Goal: Task Accomplishment & Management: Manage account settings

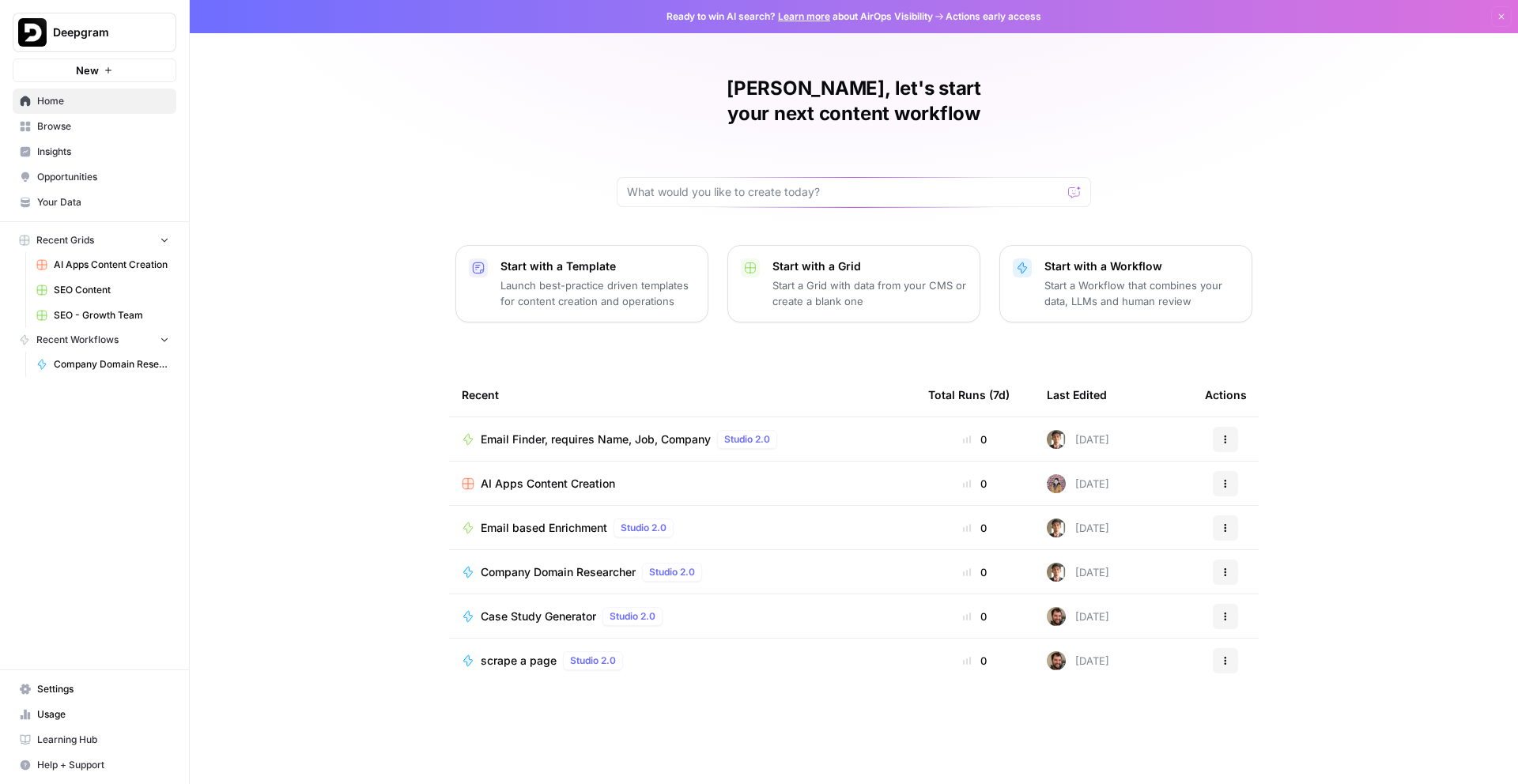
click at [120, 28] on span "Deepgram" at bounding box center [101, 32] width 95 height 16
type input "syn"
click button "Synthesia" at bounding box center [143, 118] width 253 height 26
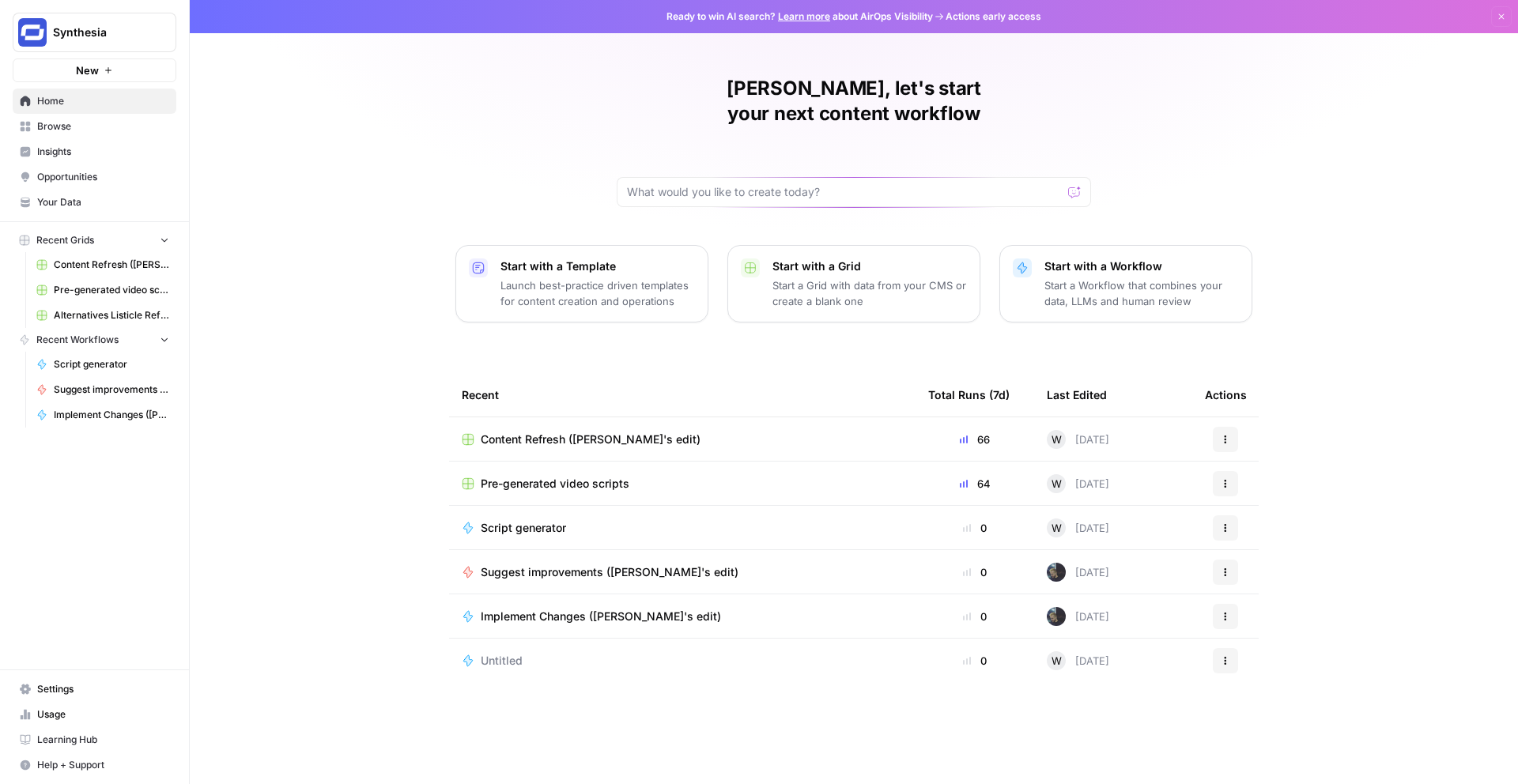
click at [99, 147] on span "Insights" at bounding box center [103, 151] width 132 height 14
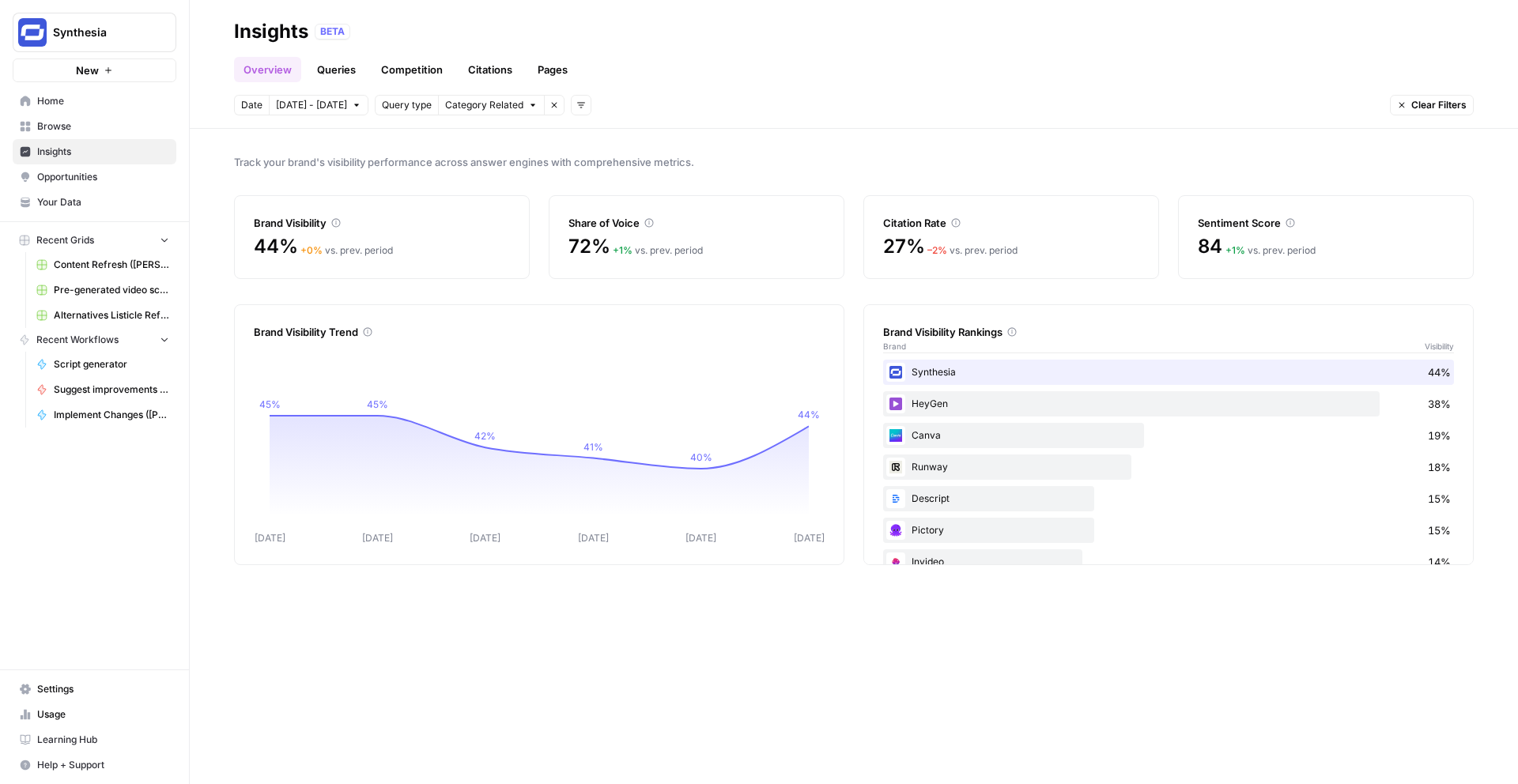
click at [472, 66] on link "Citations" at bounding box center [490, 70] width 63 height 26
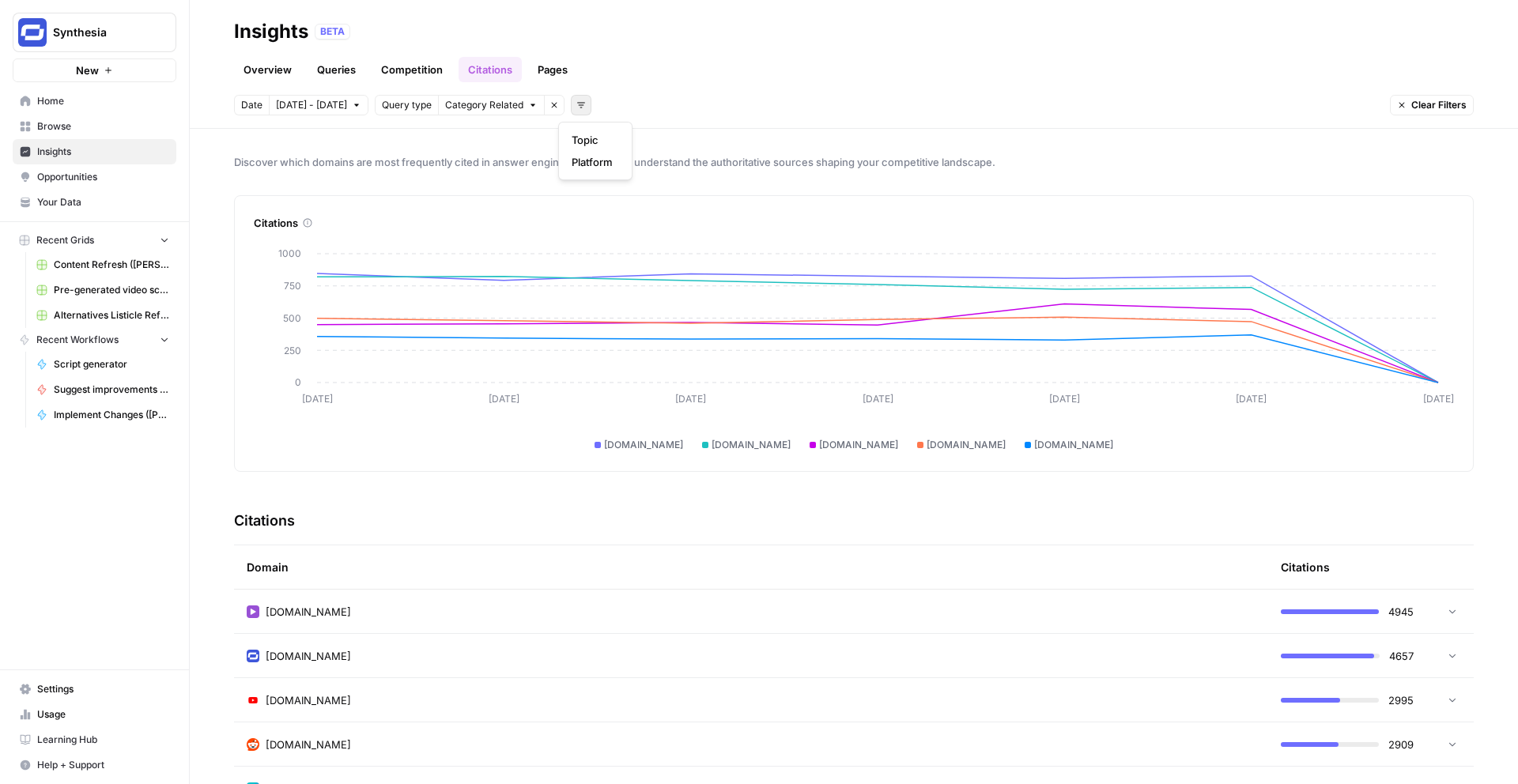
click at [577, 105] on icon "button" at bounding box center [581, 106] width 8 height 6
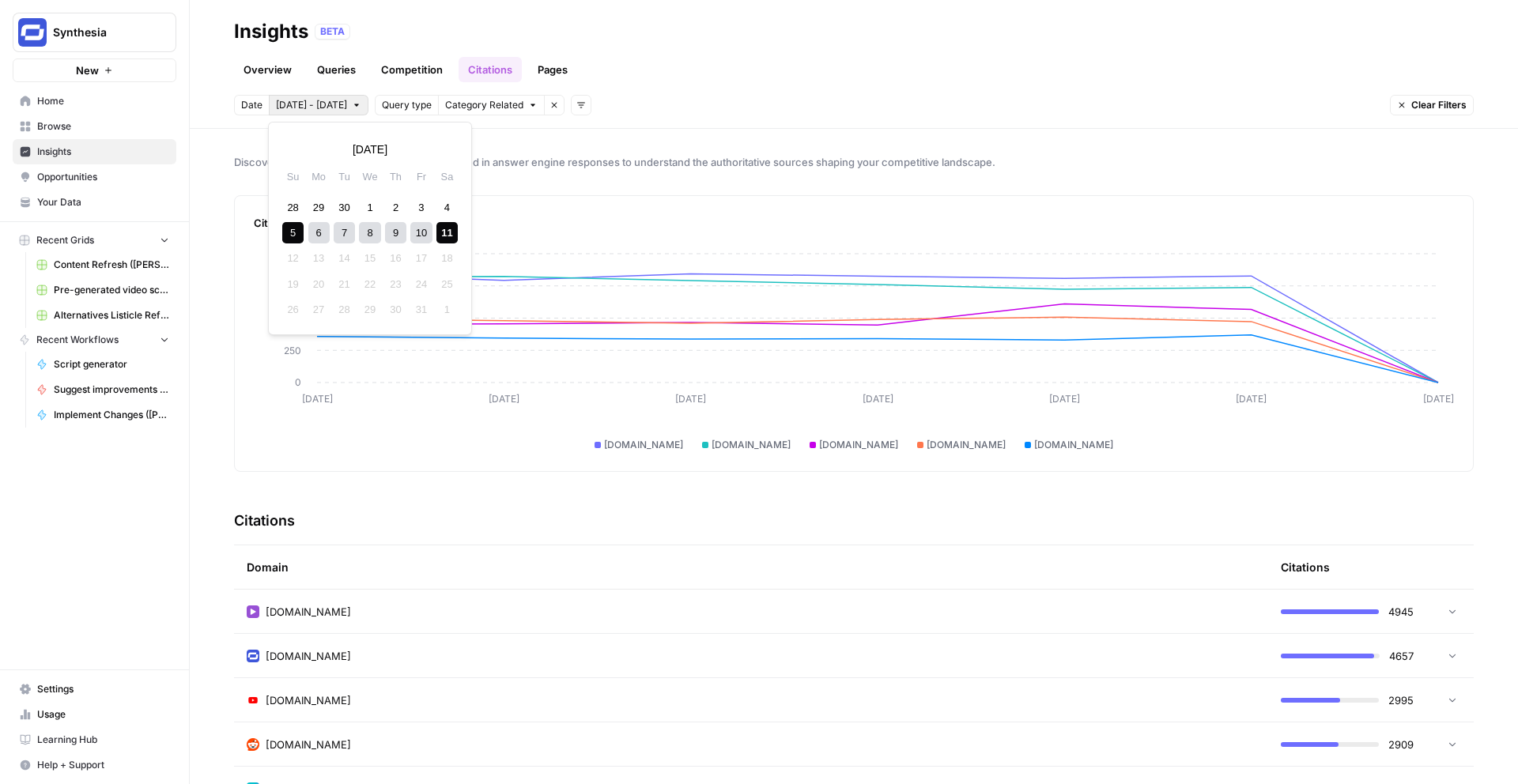
click at [336, 110] on button "Oct 5 - Oct 11" at bounding box center [318, 106] width 100 height 21
click at [425, 231] on div "10" at bounding box center [421, 232] width 21 height 21
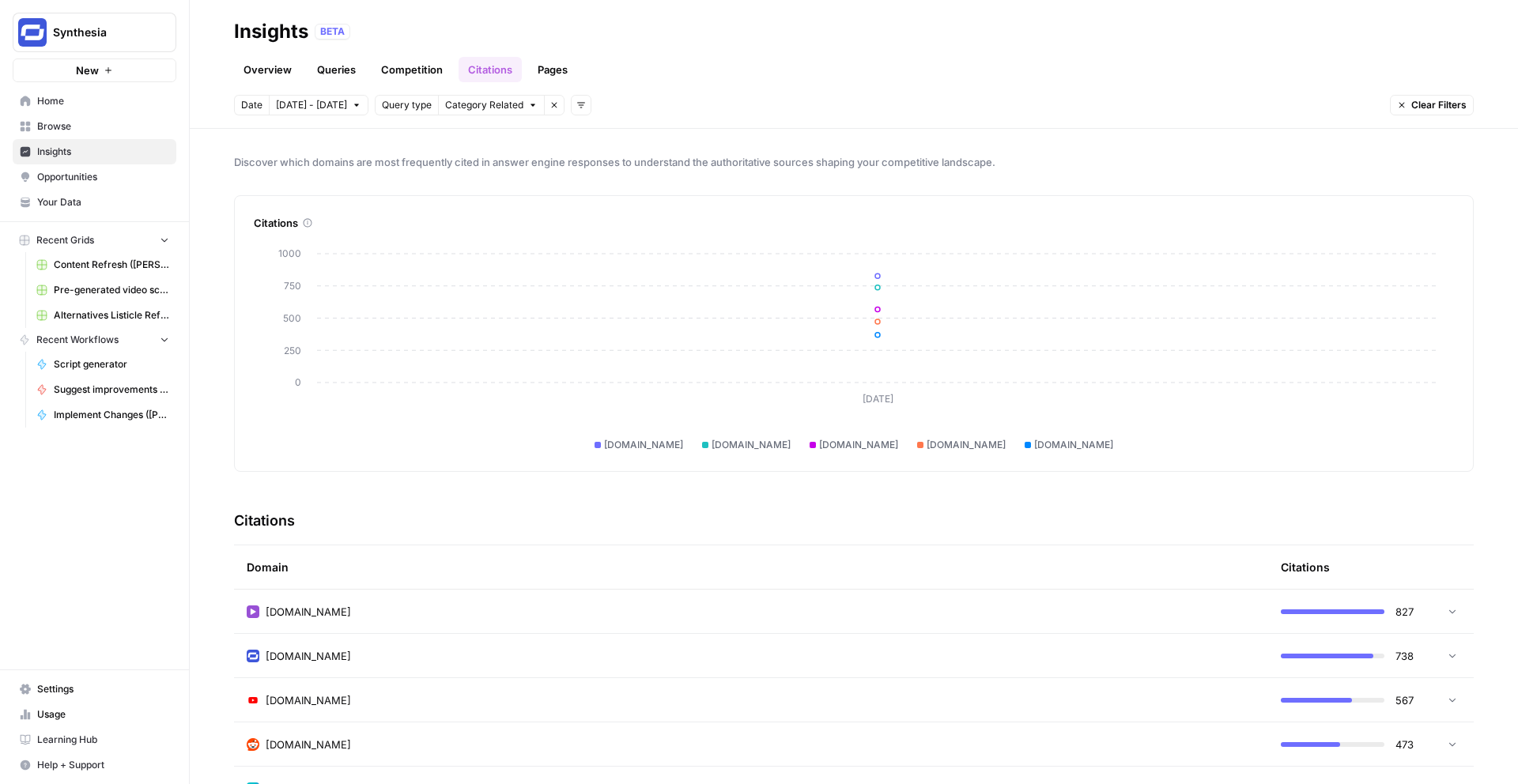
click at [549, 112] on button "Remove filter" at bounding box center [555, 106] width 21 height 21
click at [338, 108] on span "Oct 10 - Oct 10" at bounding box center [312, 105] width 71 height 14
click at [369, 228] on div "8" at bounding box center [370, 232] width 21 height 21
click at [438, 229] on div "11" at bounding box center [447, 232] width 21 height 21
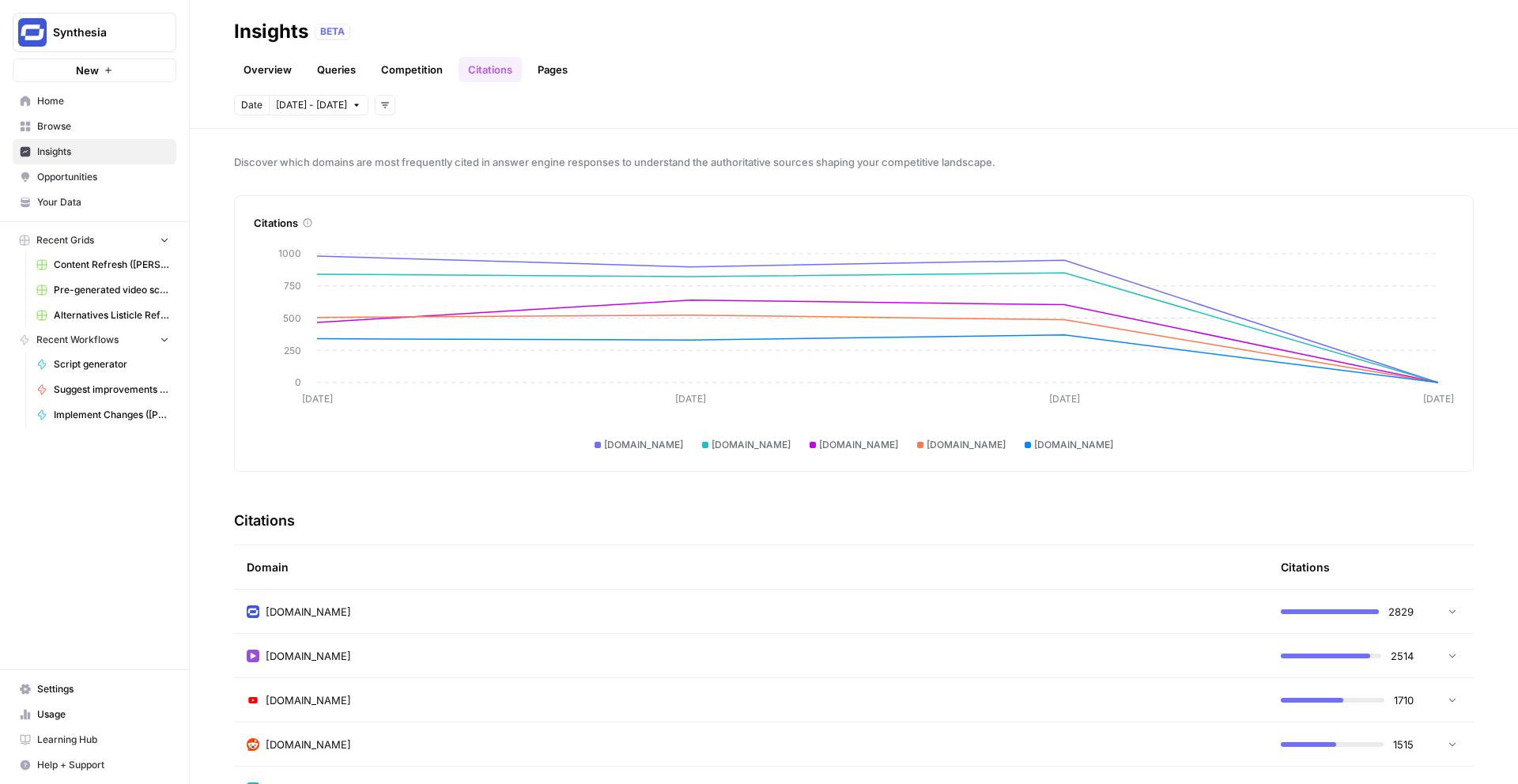
click at [377, 110] on button "Add filters" at bounding box center [385, 106] width 21 height 21
click at [434, 163] on div "Platform" at bounding box center [408, 162] width 63 height 16
click at [472, 102] on span "Select platform" at bounding box center [469, 105] width 69 height 14
click at [492, 165] on span "ChatGPT" at bounding box center [484, 162] width 79 height 16
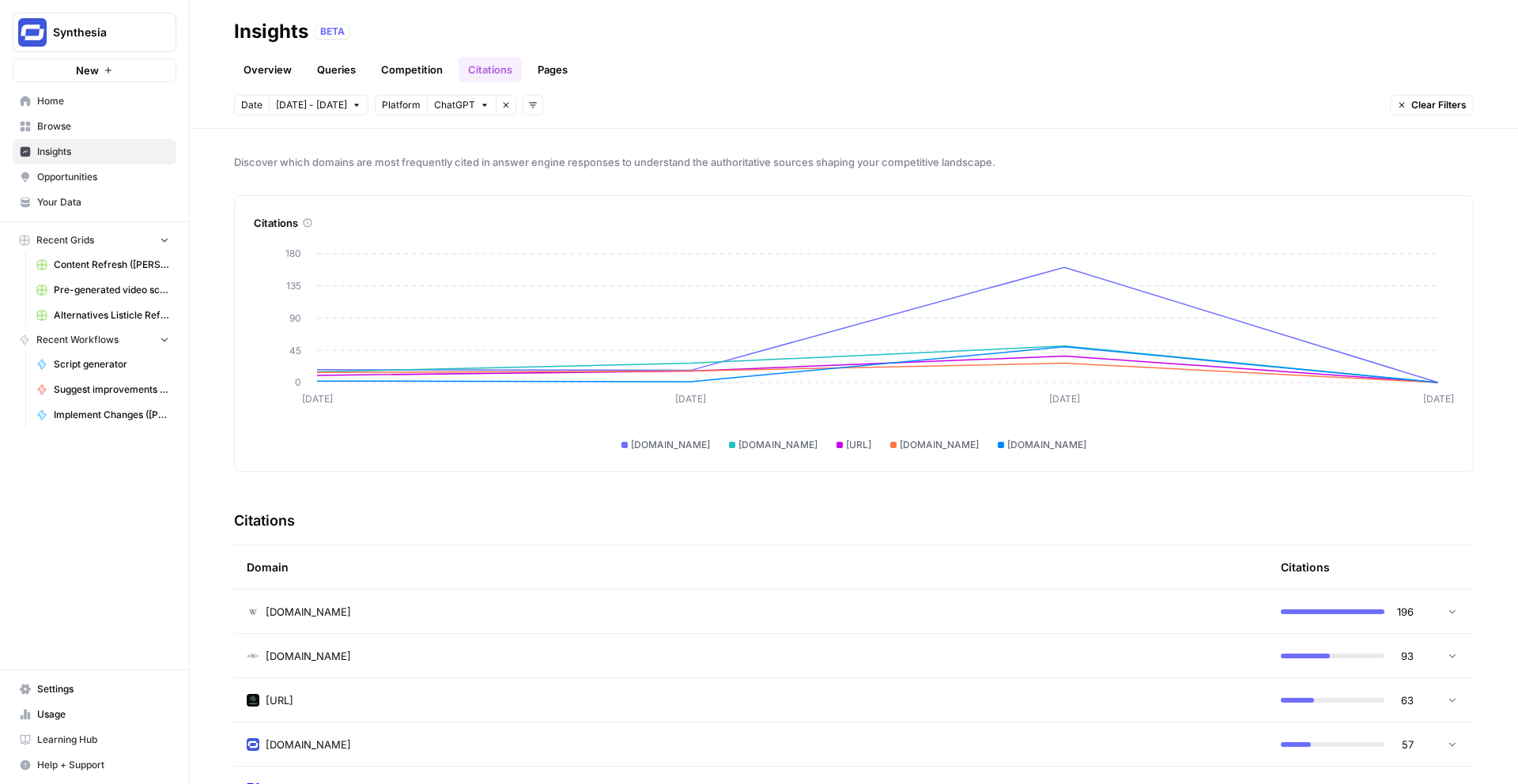
click at [327, 111] on span "Oct 8 - Oct 11" at bounding box center [312, 105] width 71 height 14
click at [344, 208] on div "30" at bounding box center [344, 208] width 21 height 21
click at [445, 148] on icon "button" at bounding box center [444, 150] width 11 height 11
click at [451, 234] on div "11" at bounding box center [447, 232] width 21 height 21
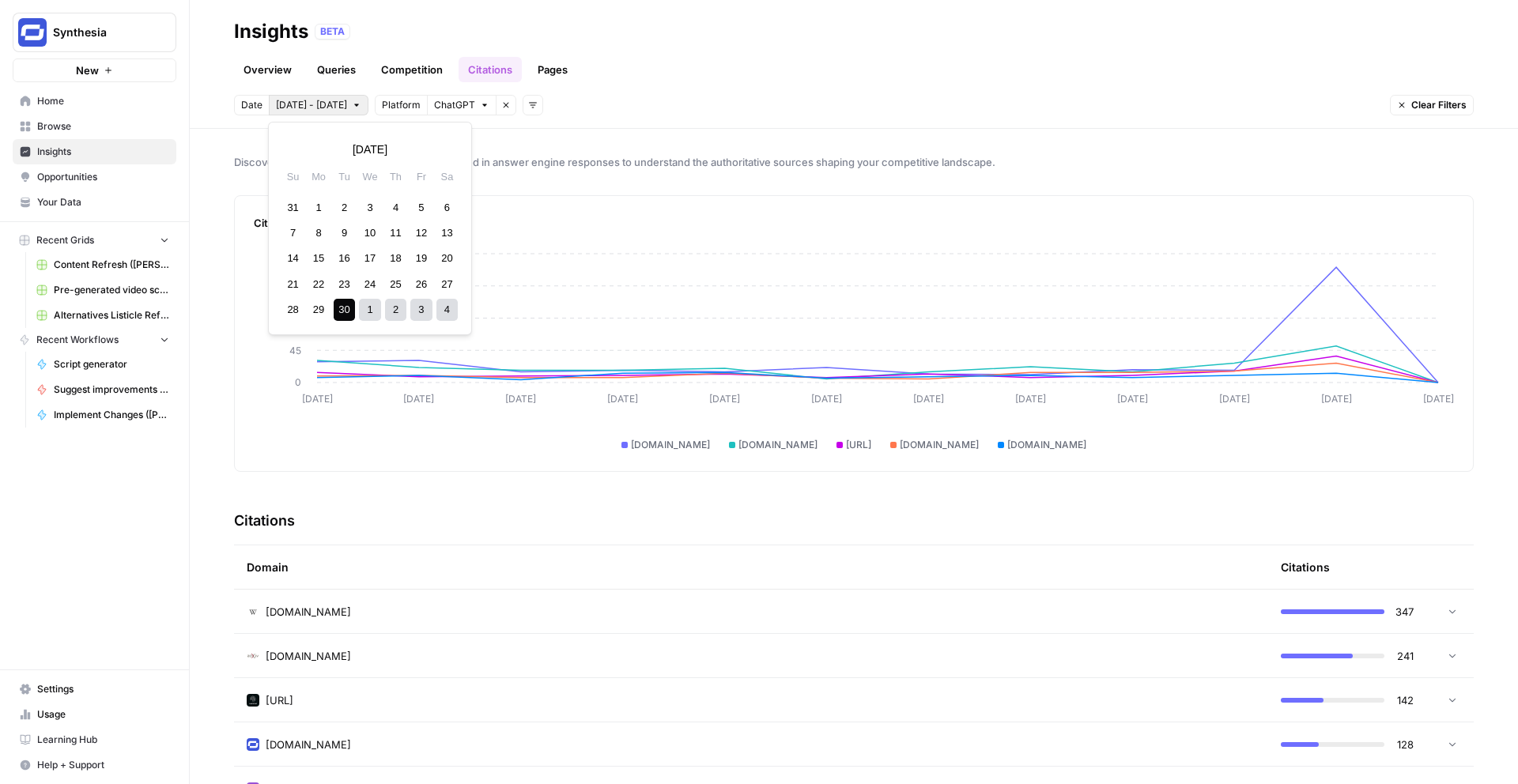
click at [338, 105] on span "Sep 30 - Oct 11" at bounding box center [312, 105] width 71 height 14
click at [446, 156] on button "Next month" at bounding box center [444, 150] width 29 height 29
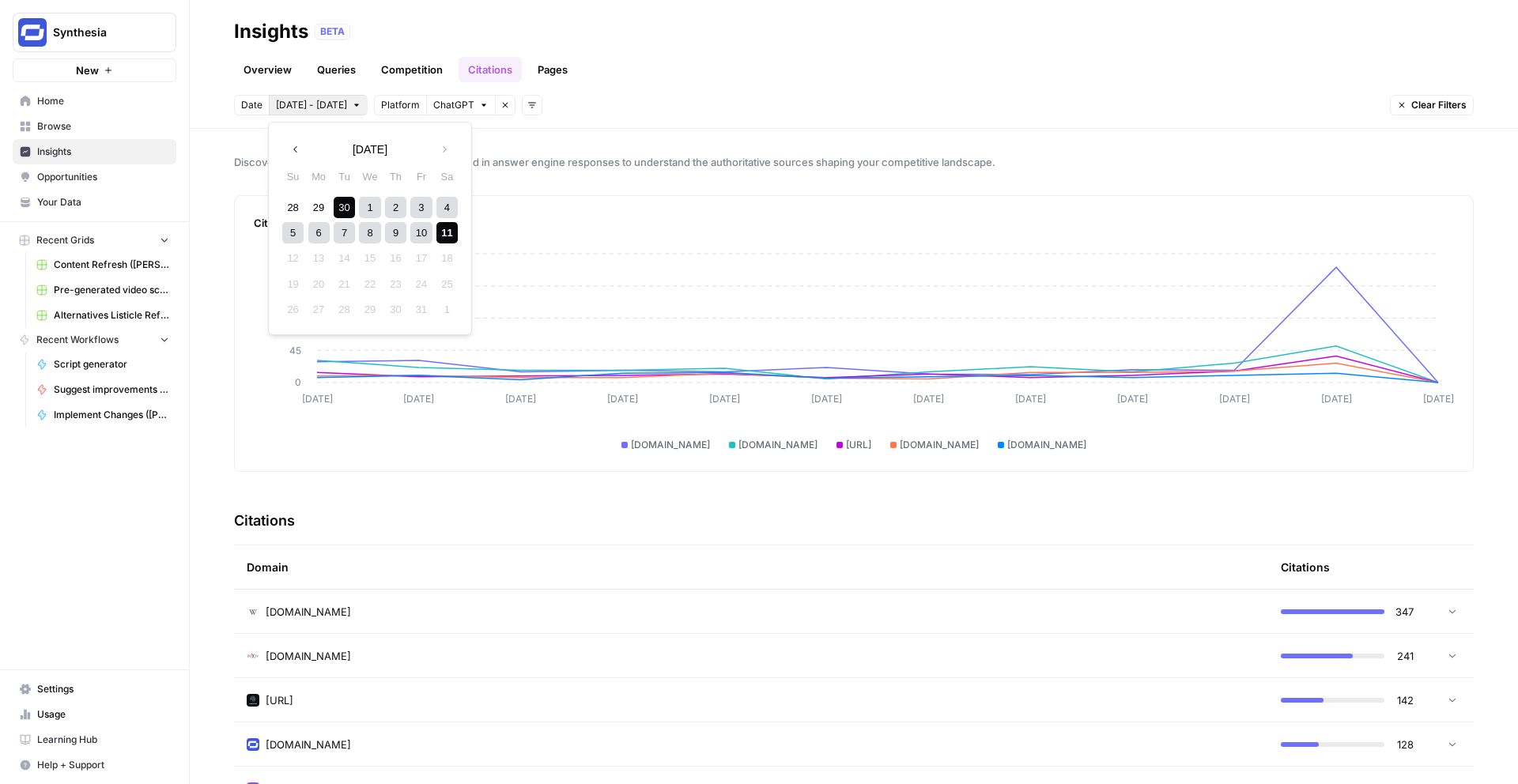
click at [419, 231] on div "10" at bounding box center [421, 232] width 21 height 21
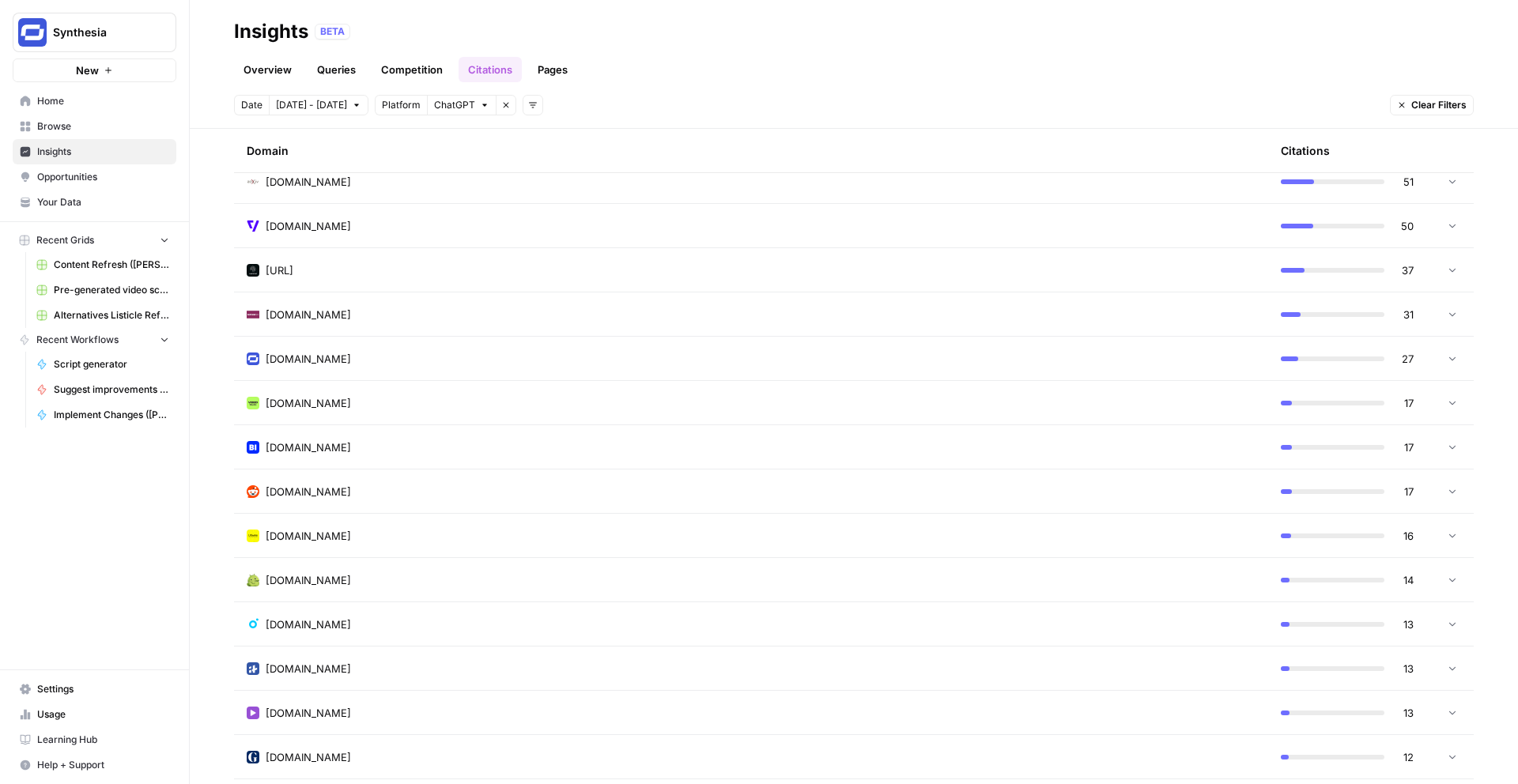
scroll to position [391, 0]
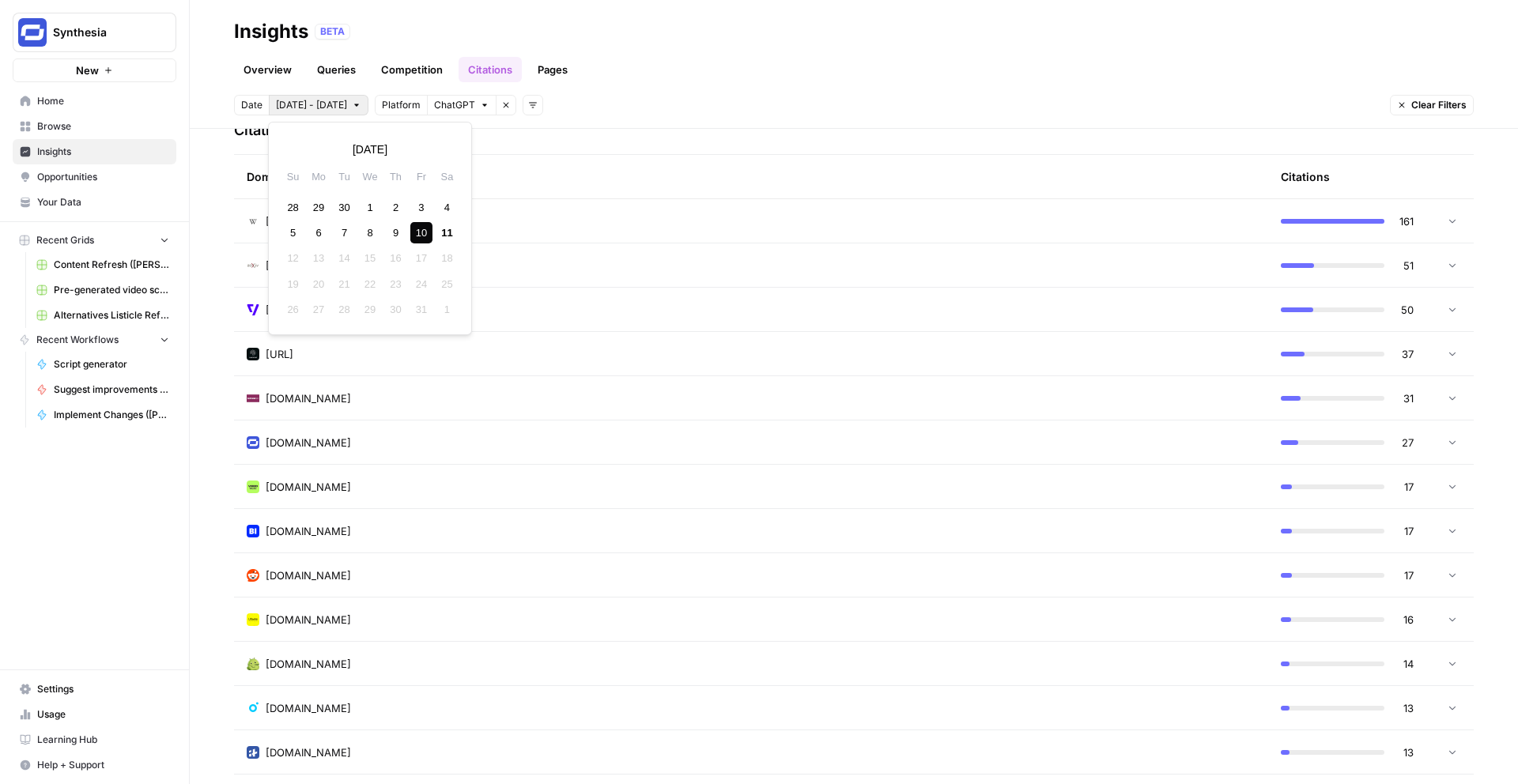
click at [331, 109] on span "Oct 10 - Oct 10" at bounding box center [312, 105] width 71 height 14
click at [395, 229] on div "9" at bounding box center [395, 232] width 21 height 21
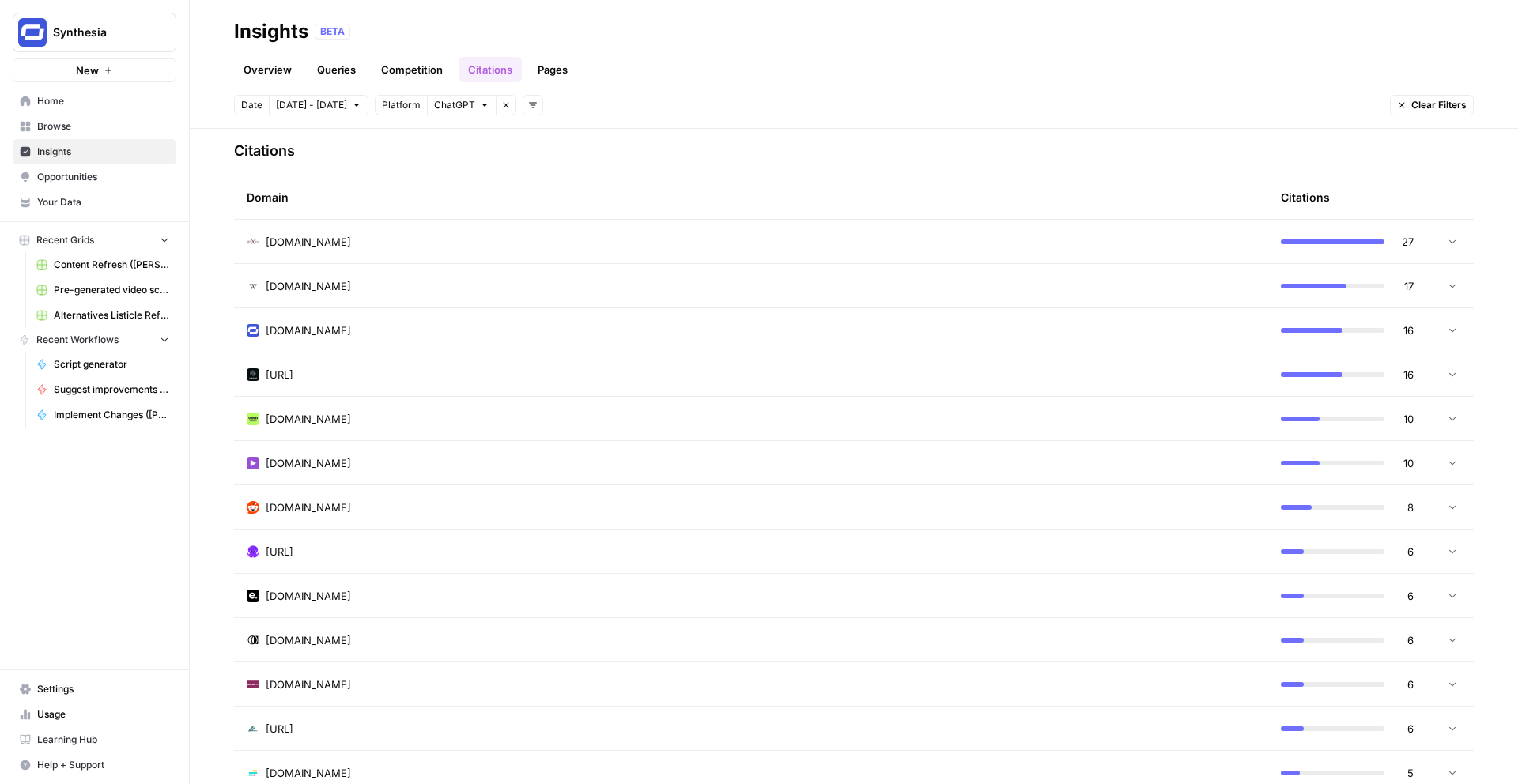
scroll to position [367, 0]
click at [336, 105] on button "Oct 9 - Oct 9" at bounding box center [318, 106] width 100 height 21
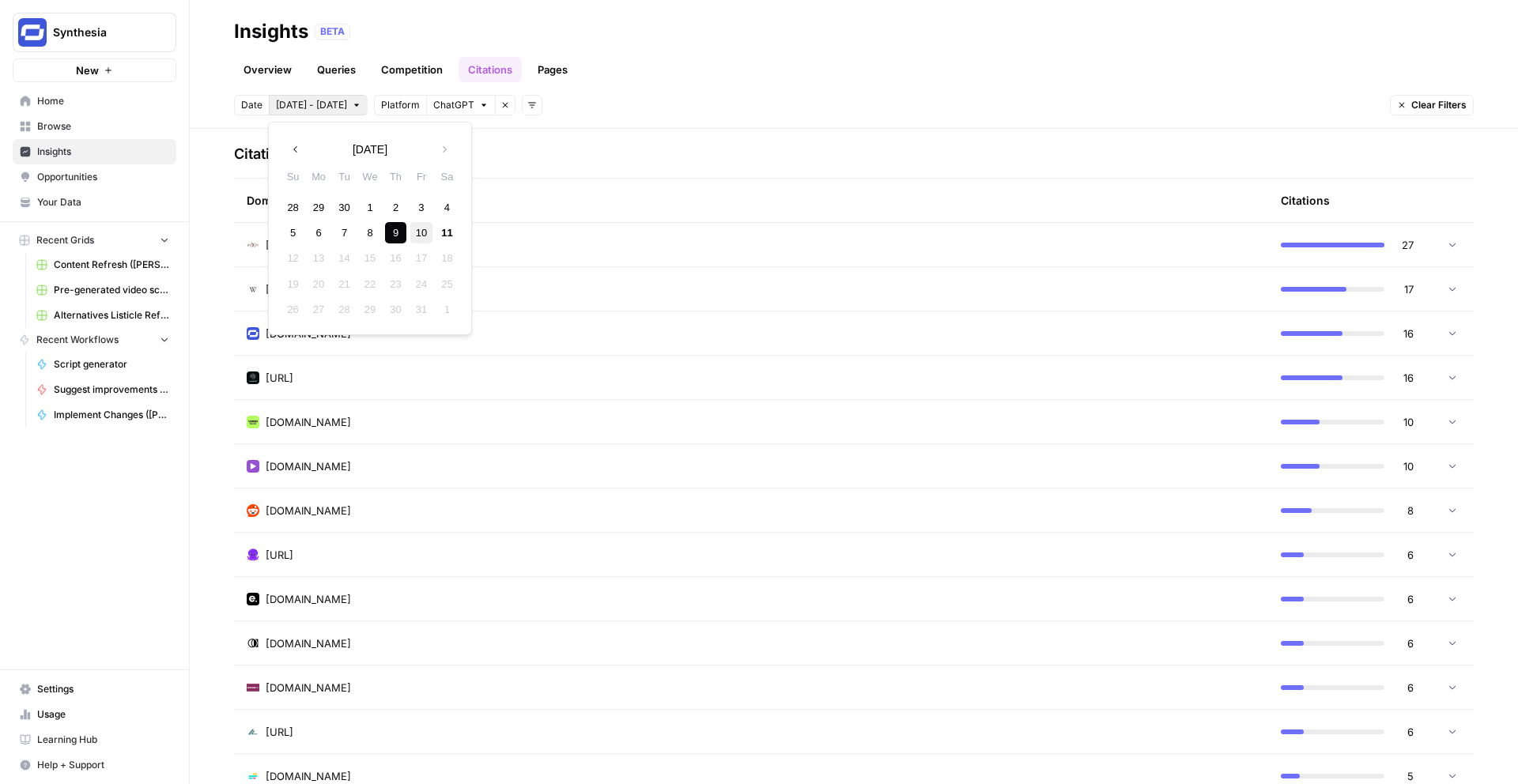
click at [421, 234] on div "10" at bounding box center [421, 232] width 21 height 21
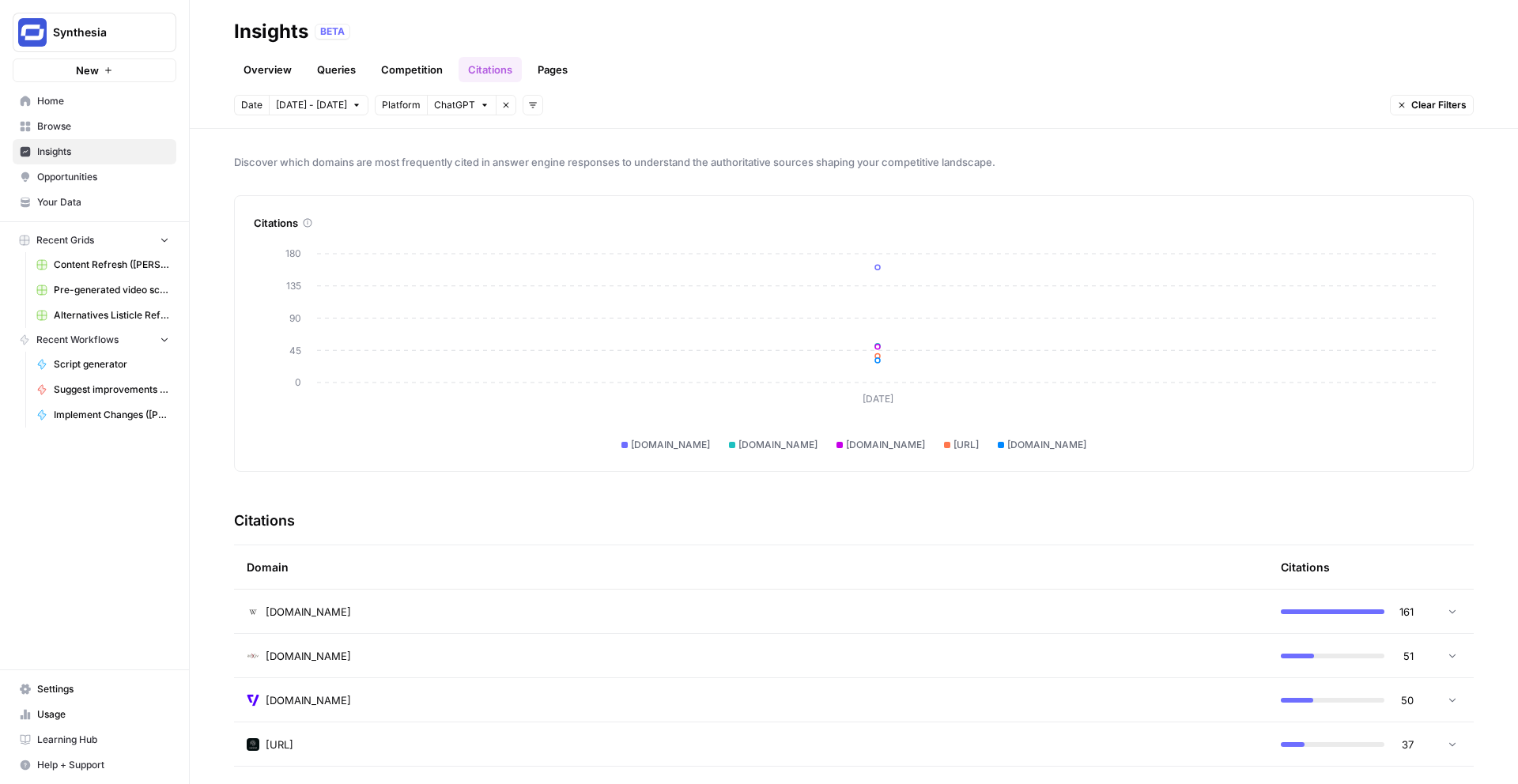
click at [341, 111] on button "Oct 10 - Oct 10" at bounding box center [318, 106] width 100 height 21
click at [398, 233] on div "9" at bounding box center [395, 232] width 21 height 21
click at [334, 100] on button "Oct 9 - Oct 9" at bounding box center [318, 106] width 100 height 21
click at [419, 234] on div "10" at bounding box center [421, 232] width 21 height 21
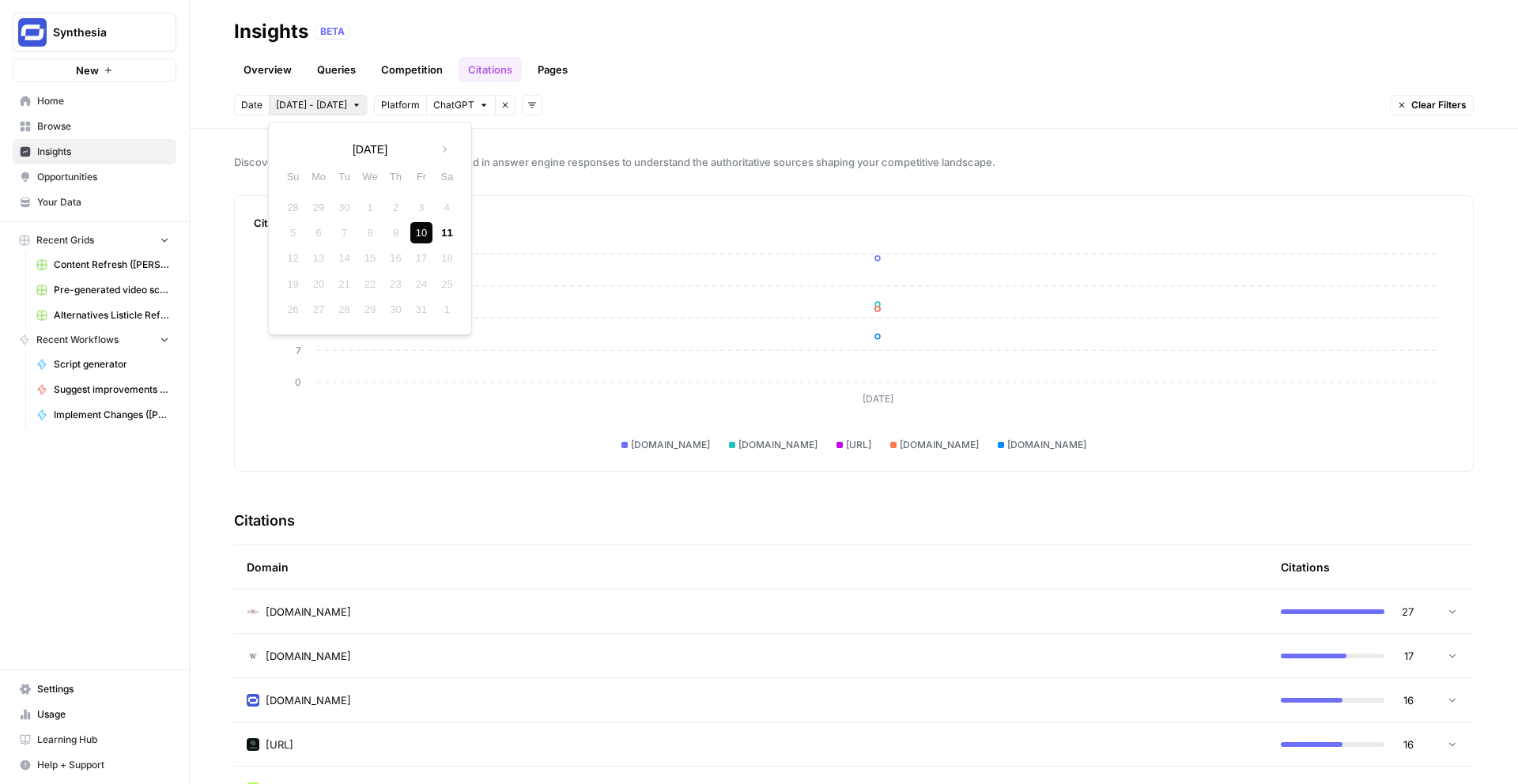
click at [419, 234] on div "10" at bounding box center [421, 232] width 21 height 21
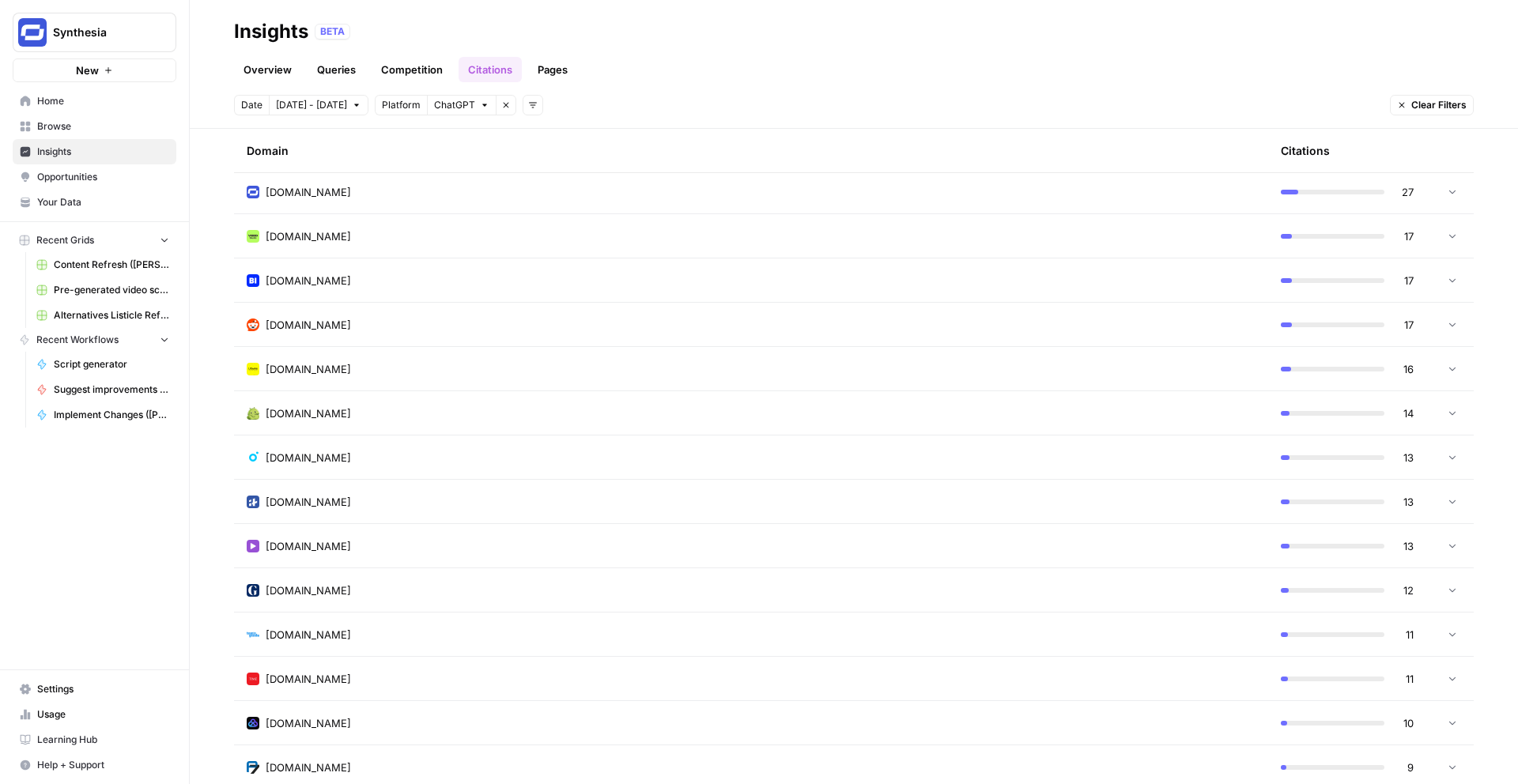
scroll to position [641, 0]
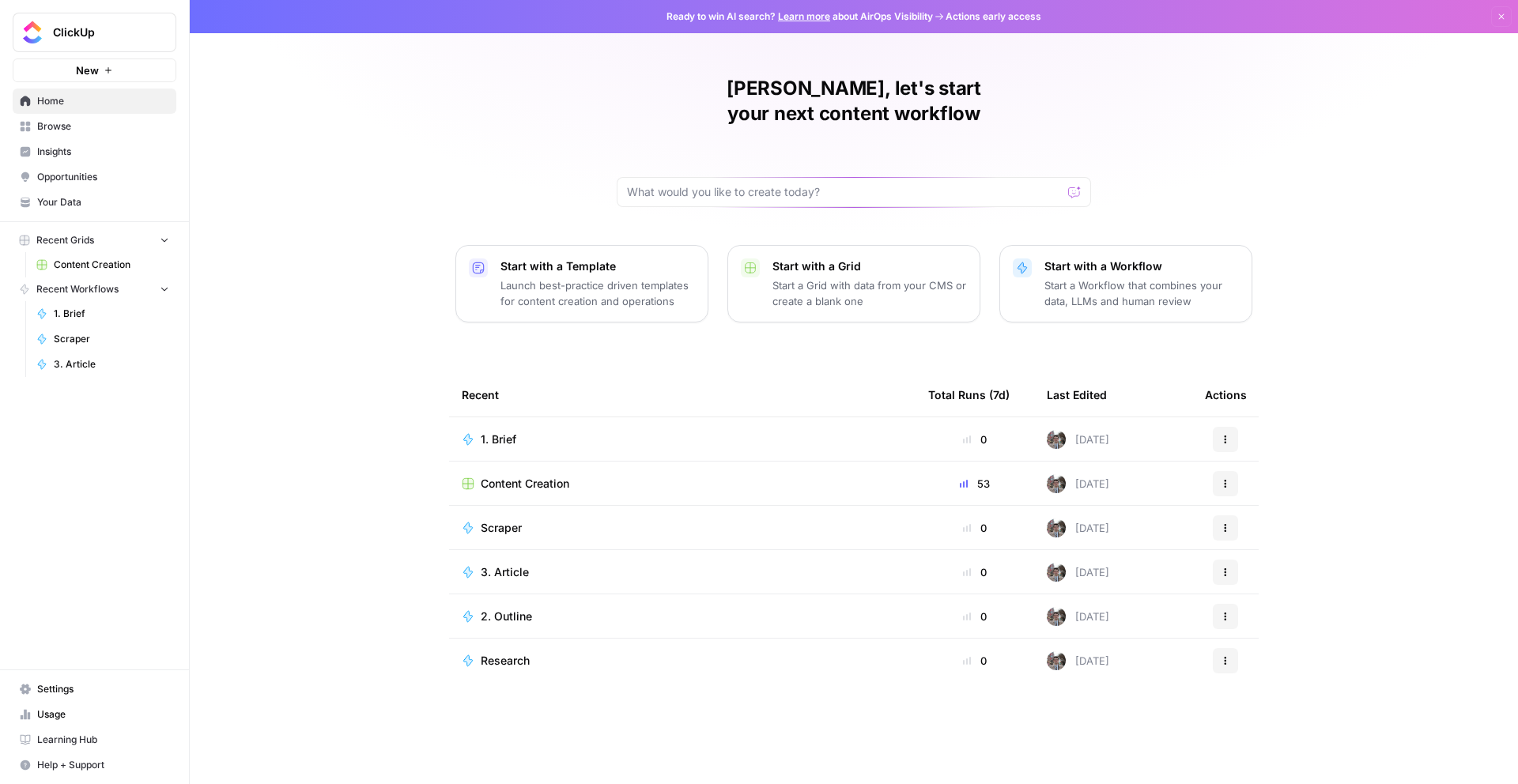
click at [91, 199] on span "Your Data" at bounding box center [103, 202] width 132 height 14
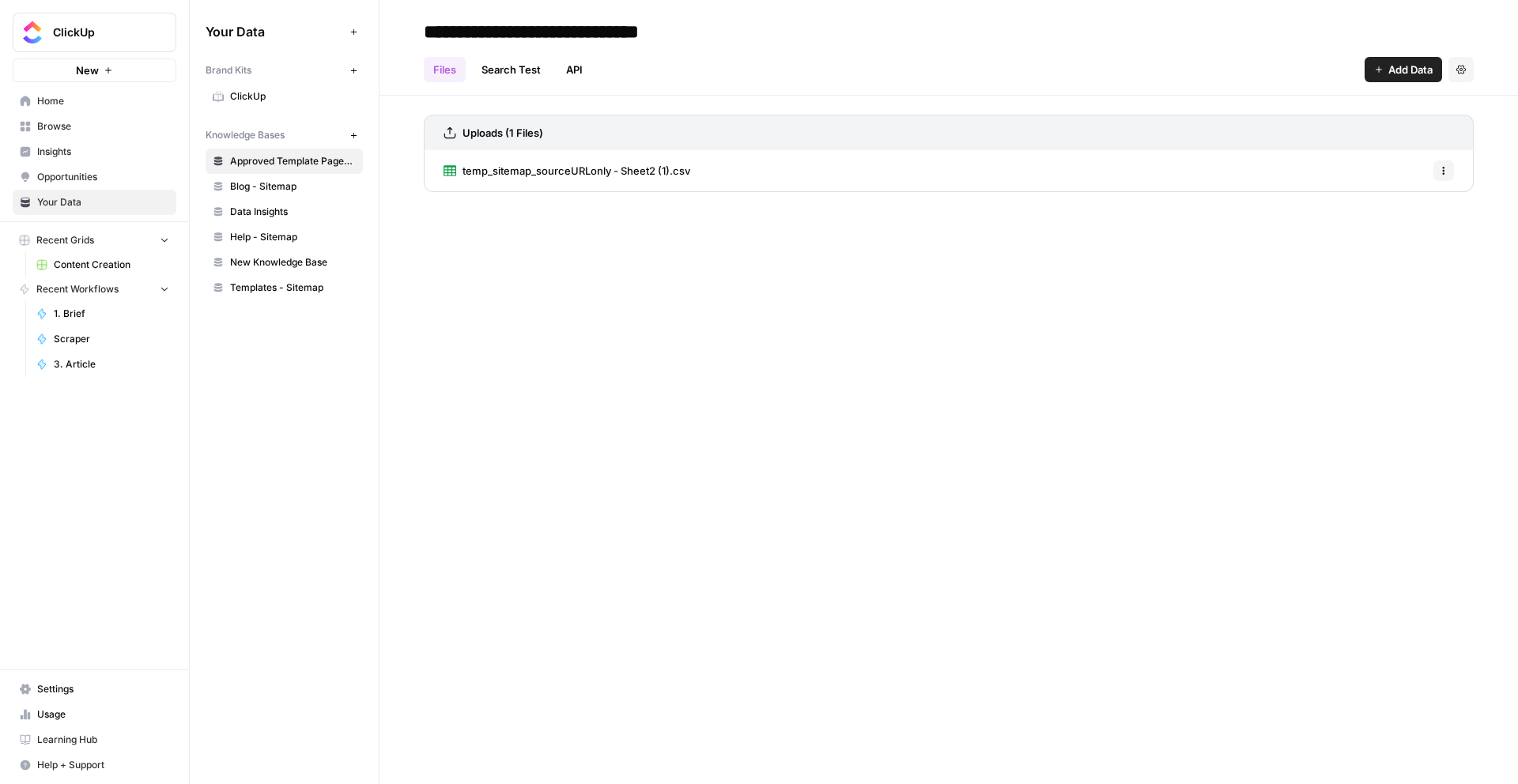
click at [301, 207] on span "Data Insights" at bounding box center [293, 211] width 126 height 14
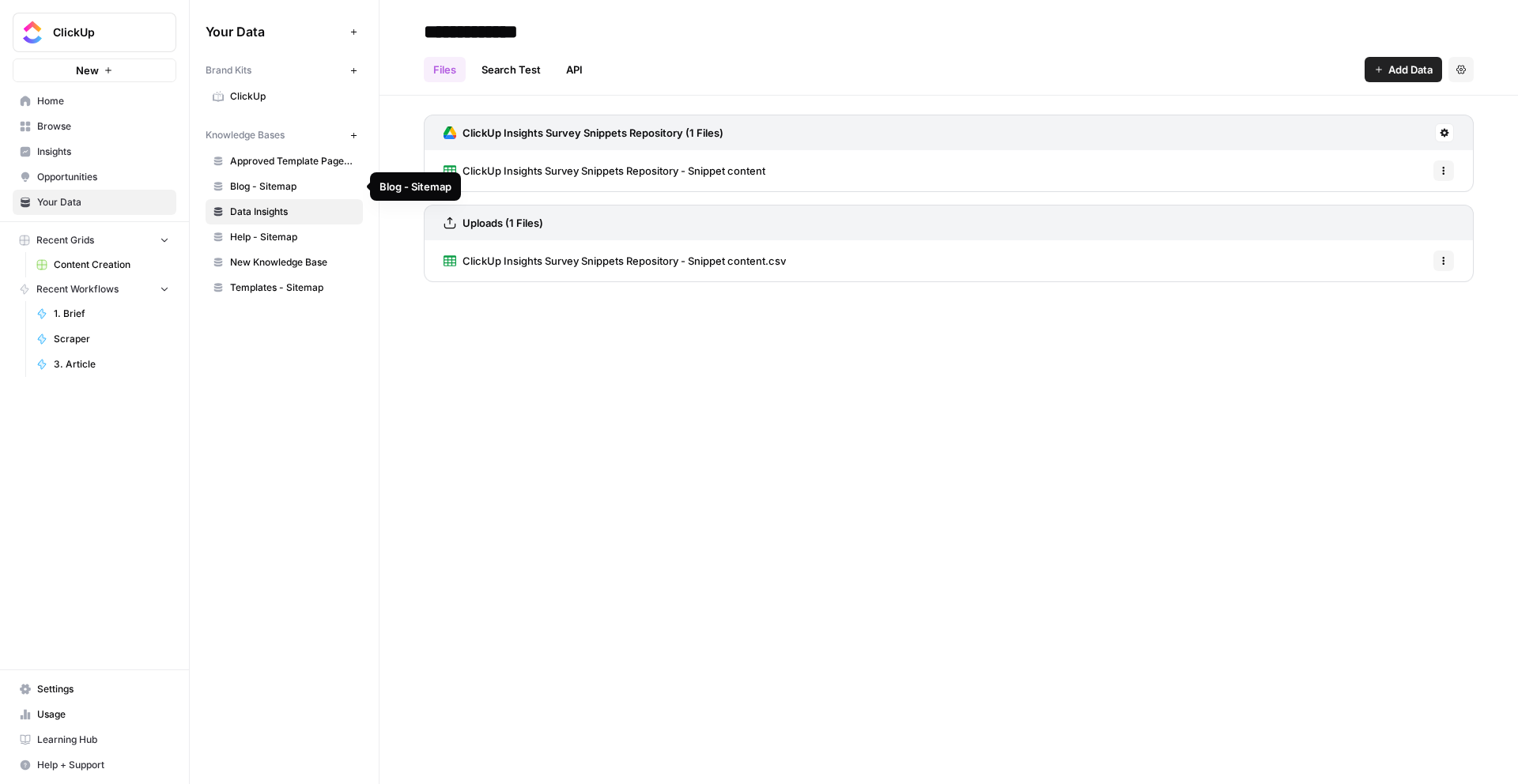
click at [284, 193] on link "Blog - Sitemap" at bounding box center [284, 187] width 157 height 26
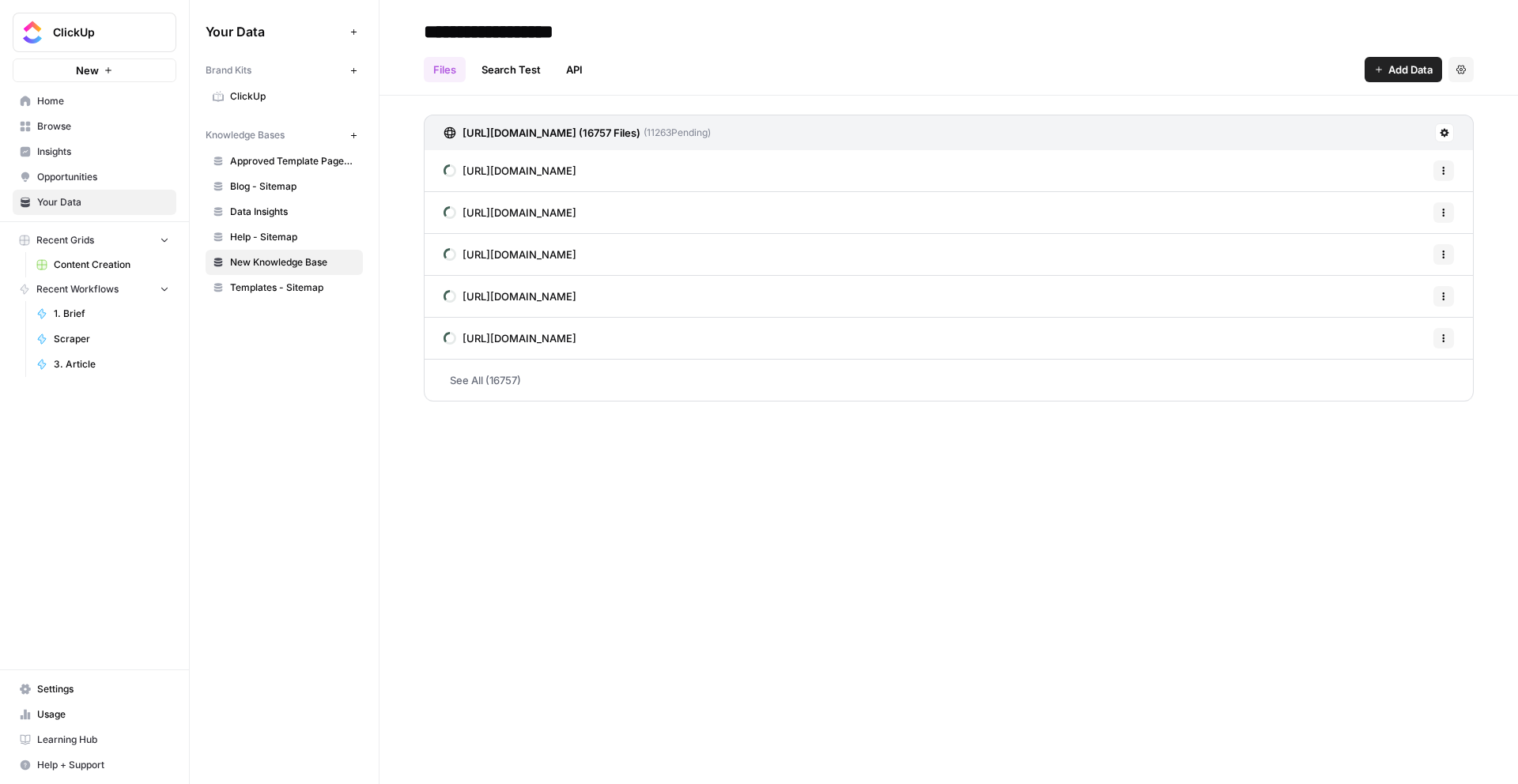
click at [81, 687] on span "Settings" at bounding box center [103, 689] width 132 height 14
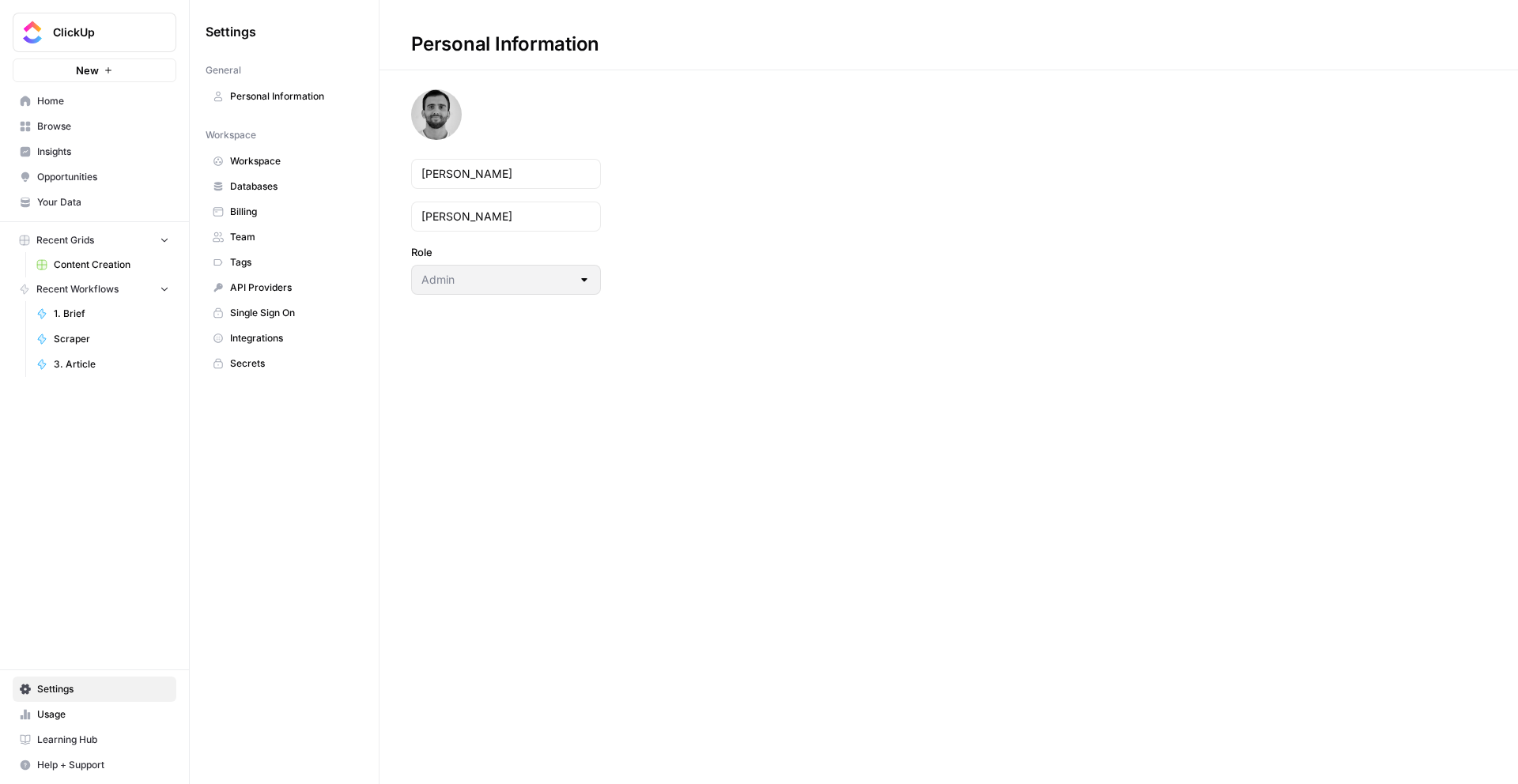
click at [296, 154] on span "Workspace" at bounding box center [293, 161] width 126 height 14
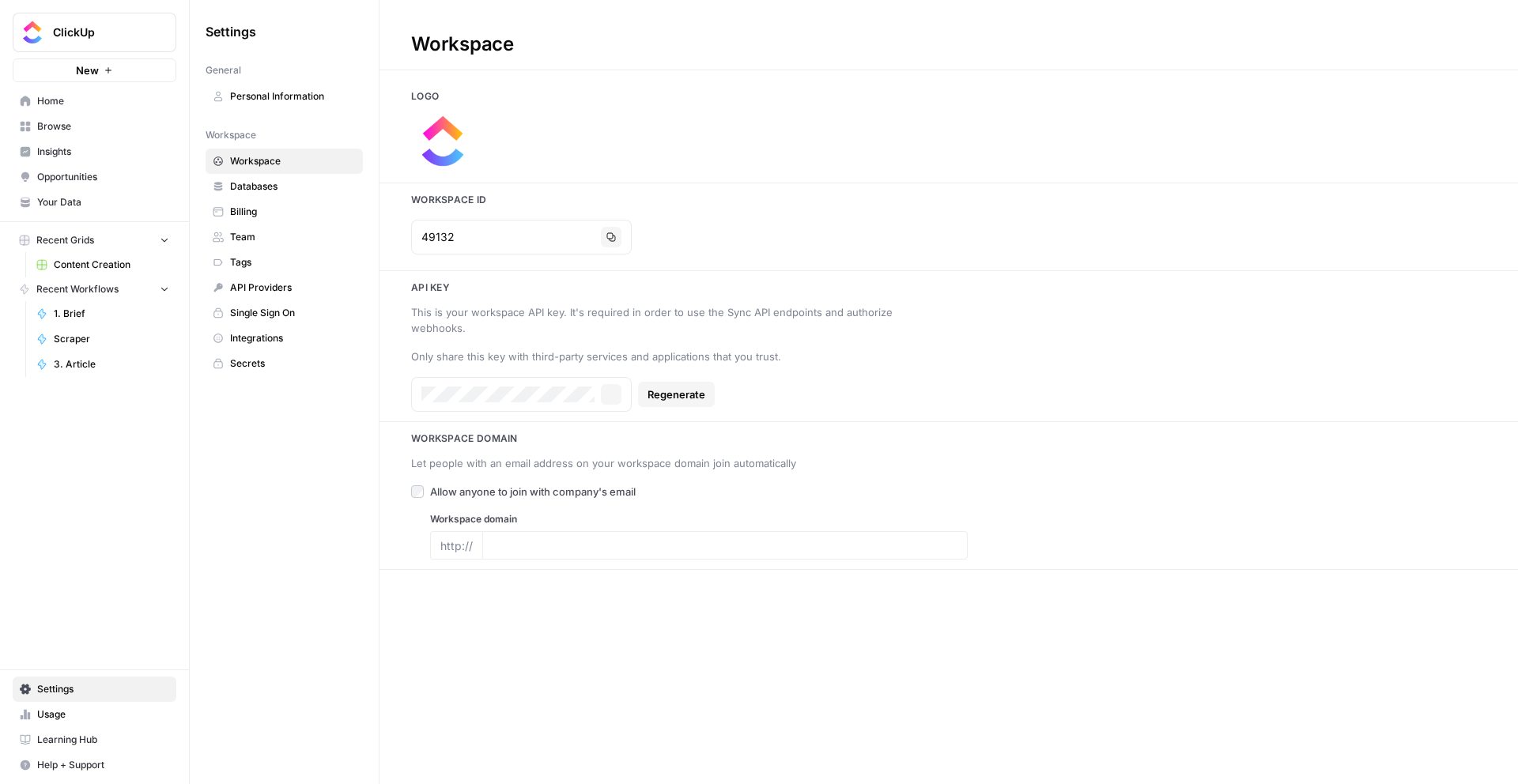
type input "https://clickup.com"
click at [606, 238] on icon "button" at bounding box center [611, 237] width 10 height 10
click at [250, 159] on span "Workspace" at bounding box center [293, 161] width 126 height 14
click at [99, 146] on span "Insights" at bounding box center [103, 151] width 132 height 14
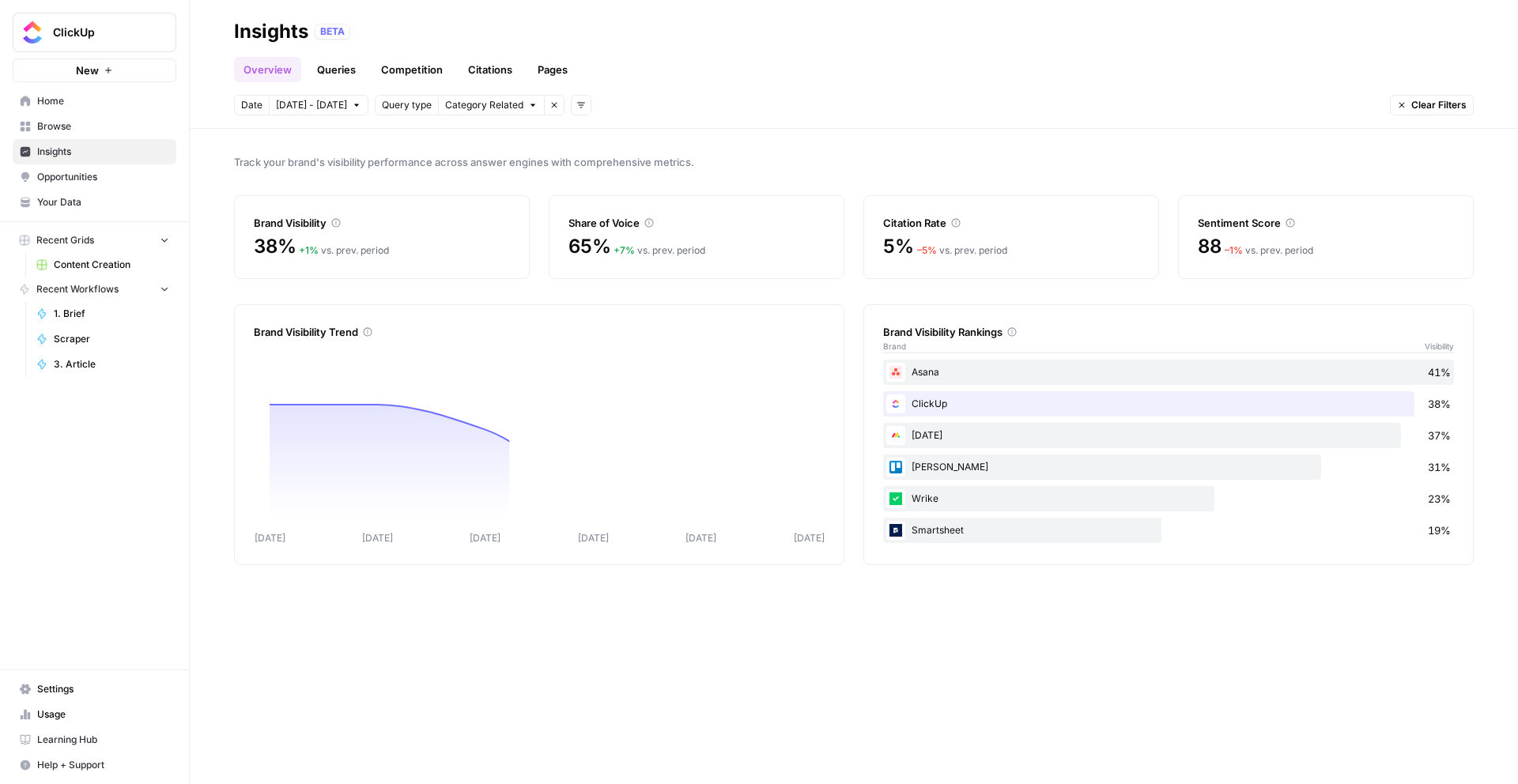
click at [109, 176] on span "Opportunities" at bounding box center [103, 176] width 132 height 14
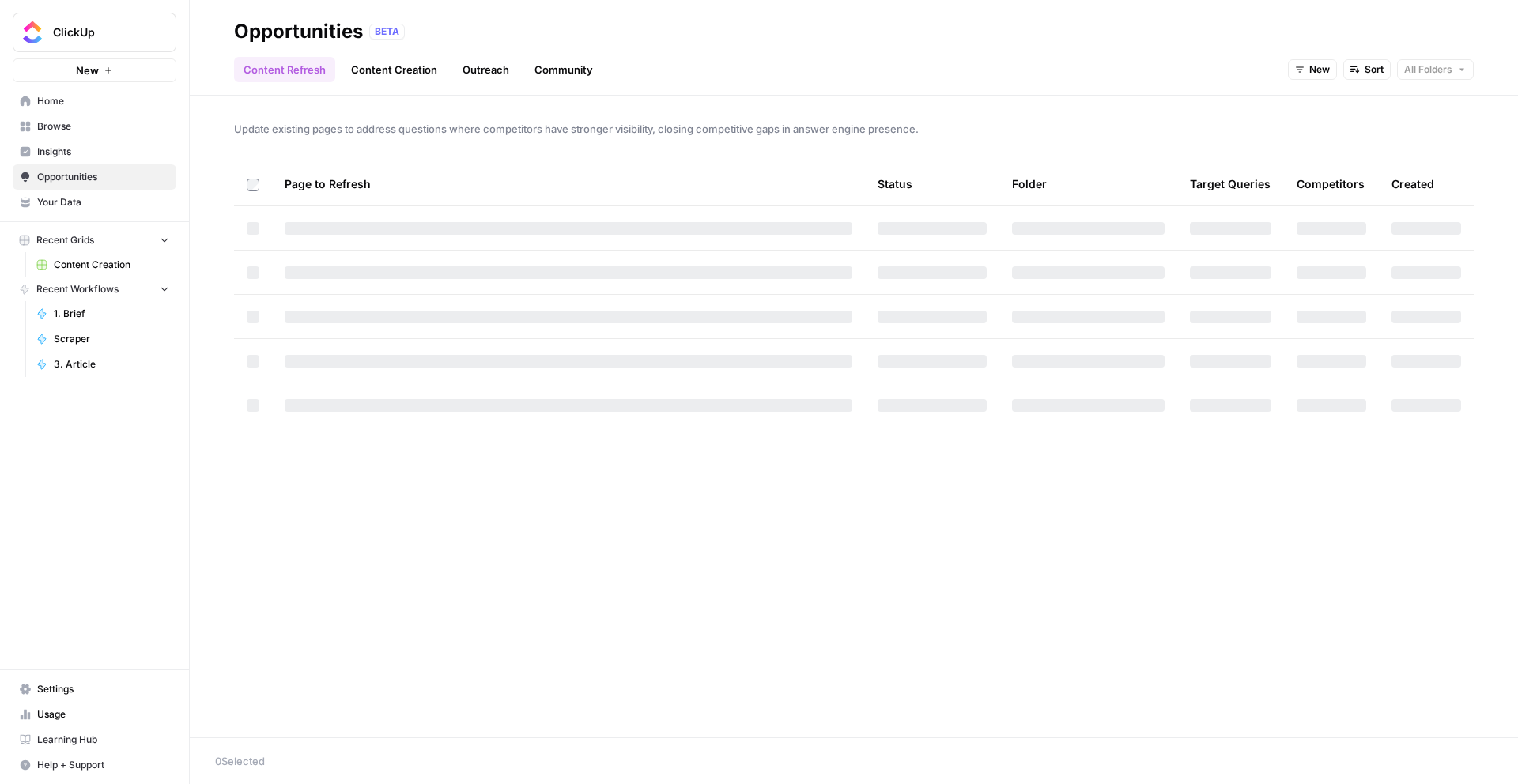
click at [104, 202] on span "Your Data" at bounding box center [103, 202] width 132 height 14
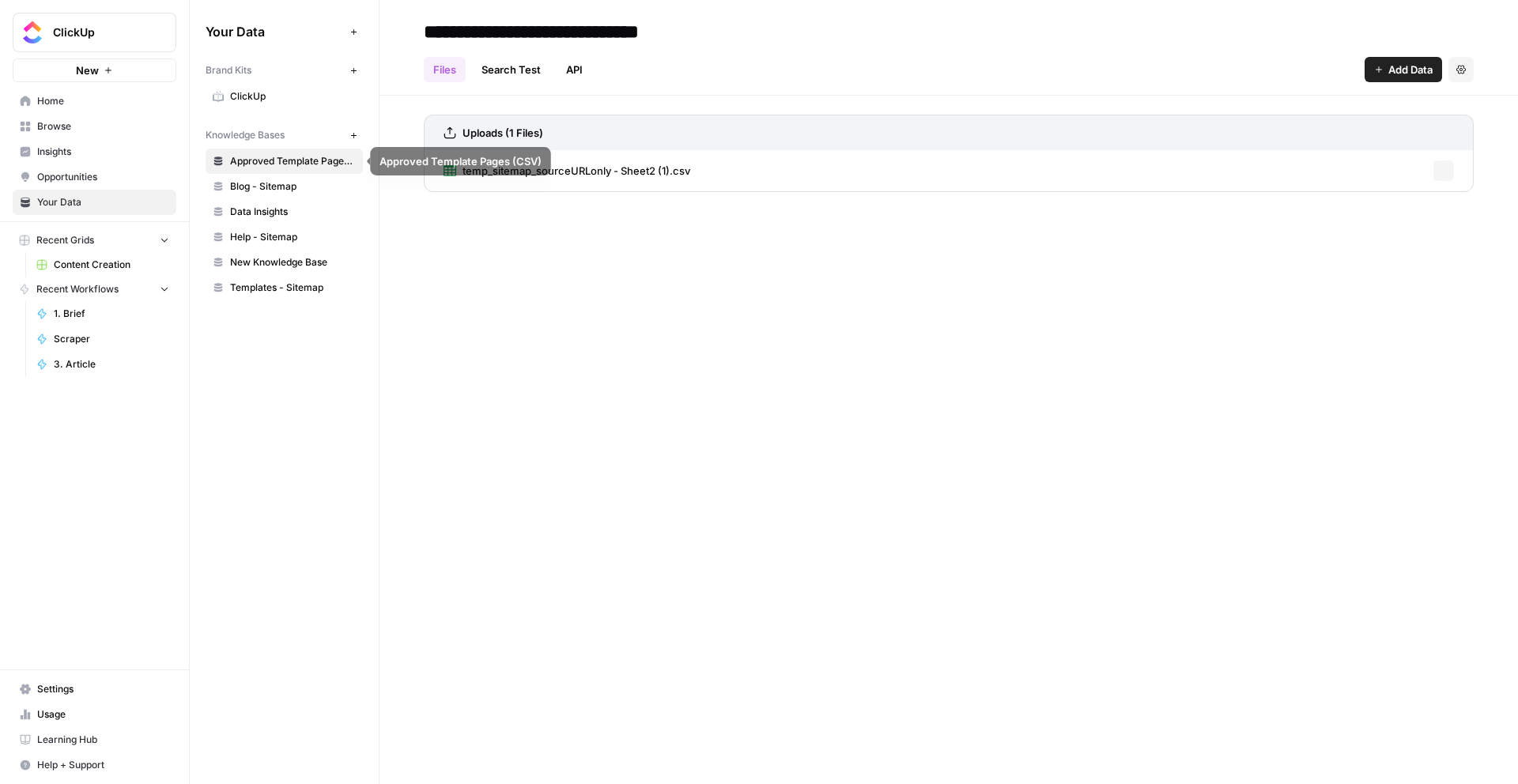
click at [296, 183] on span "Blog - Sitemap" at bounding box center [293, 186] width 126 height 14
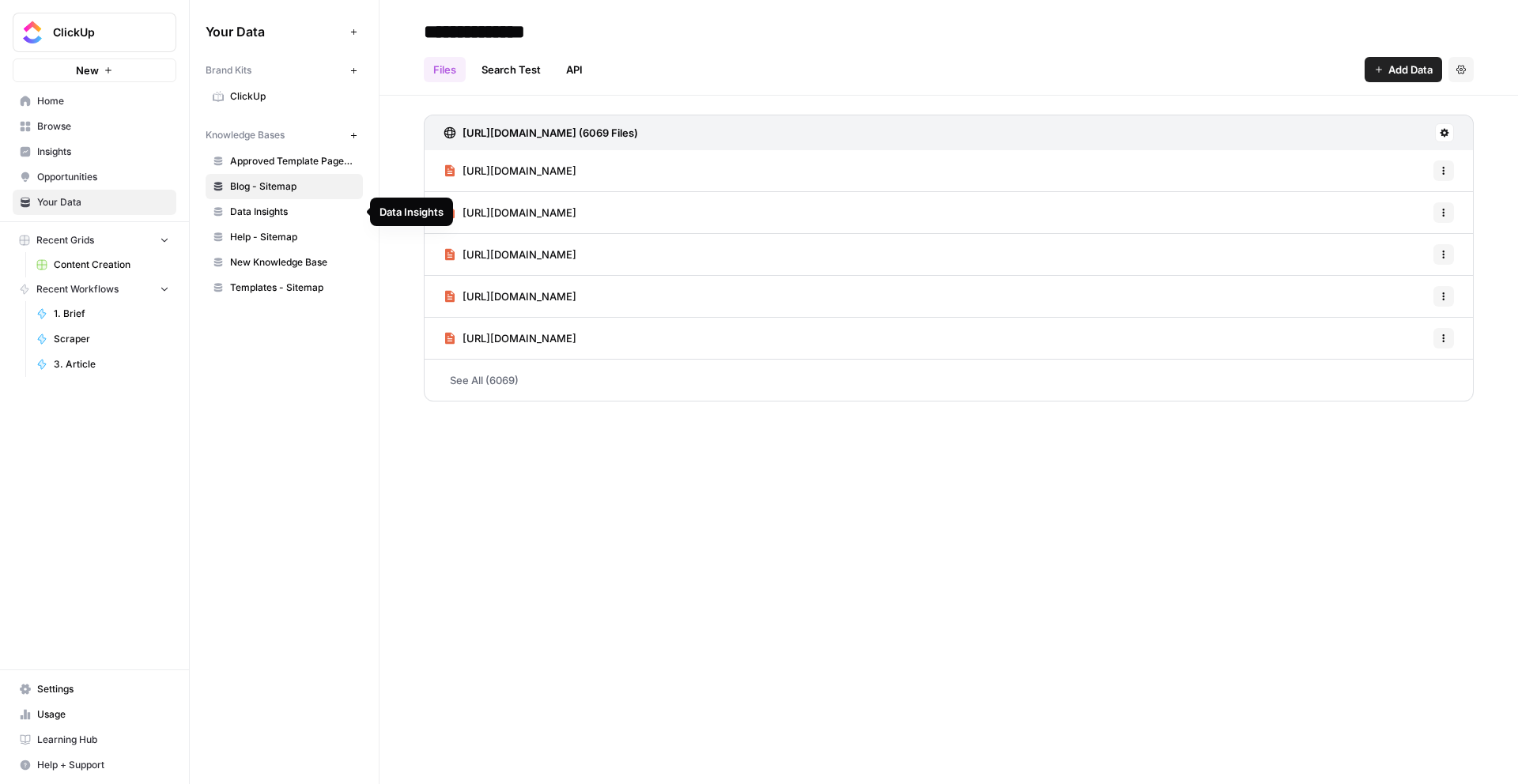
click at [305, 207] on span "Data Insights" at bounding box center [293, 211] width 126 height 14
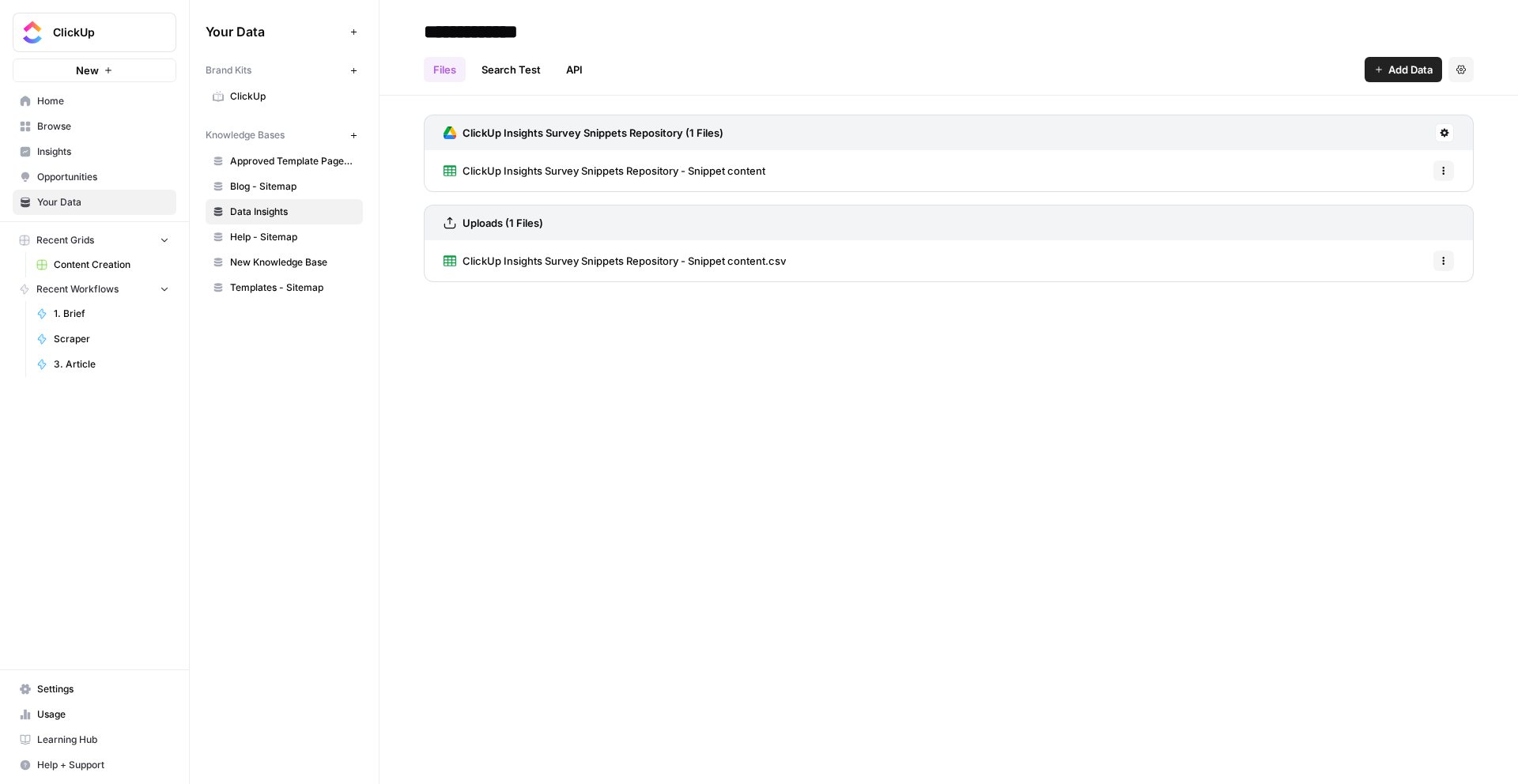
click at [296, 231] on span "Help - Sitemap" at bounding box center [293, 236] width 126 height 14
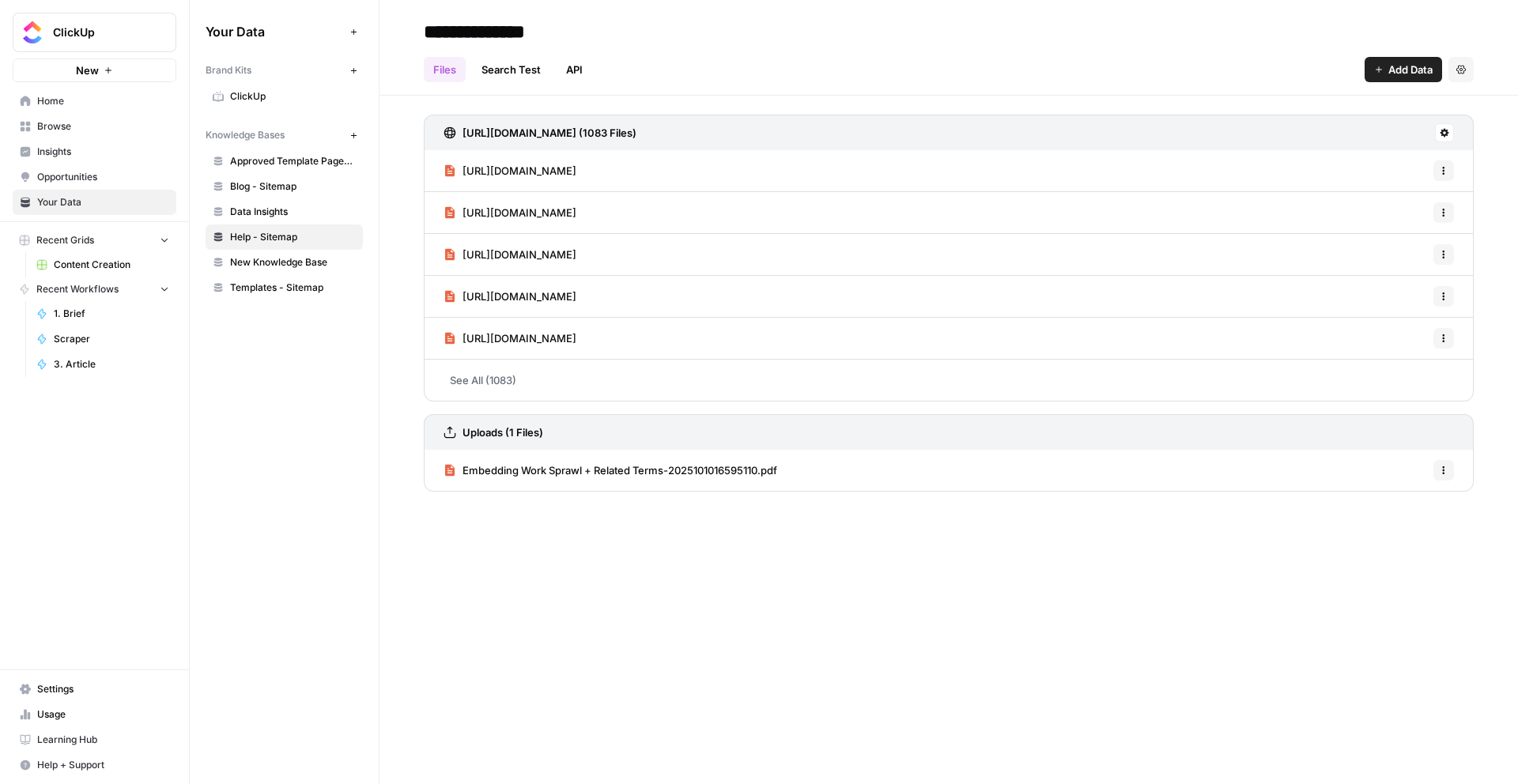
click at [294, 259] on span "New Knowledge Base" at bounding box center [293, 262] width 126 height 14
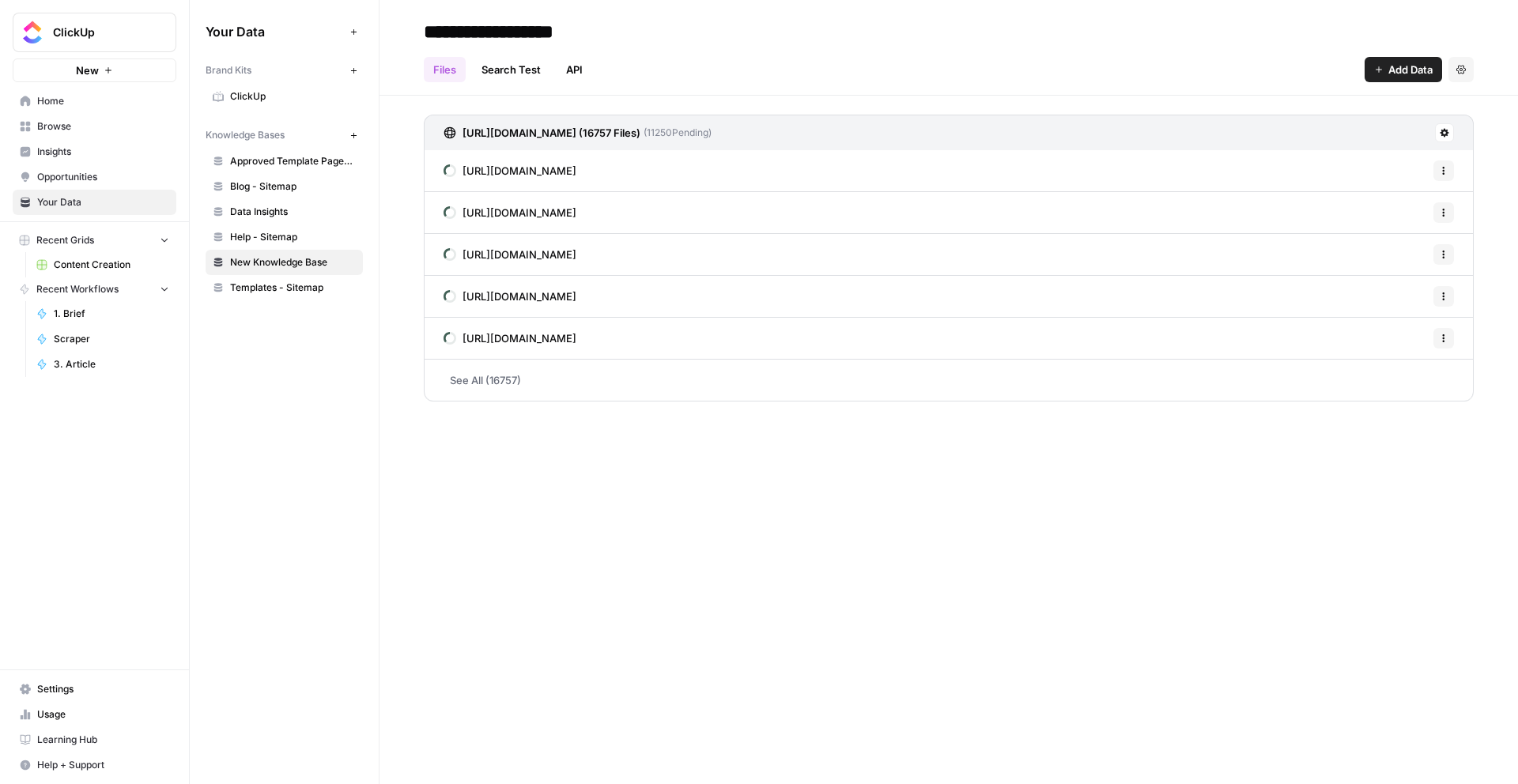
click at [749, 469] on div "**********" at bounding box center [948, 392] width 1139 height 784
click at [1444, 135] on icon at bounding box center [1445, 132] width 9 height 9
click at [1451, 60] on button "Settings" at bounding box center [1461, 70] width 26 height 26
click at [1404, 102] on span "Delete Knowledge Base" at bounding box center [1396, 107] width 117 height 16
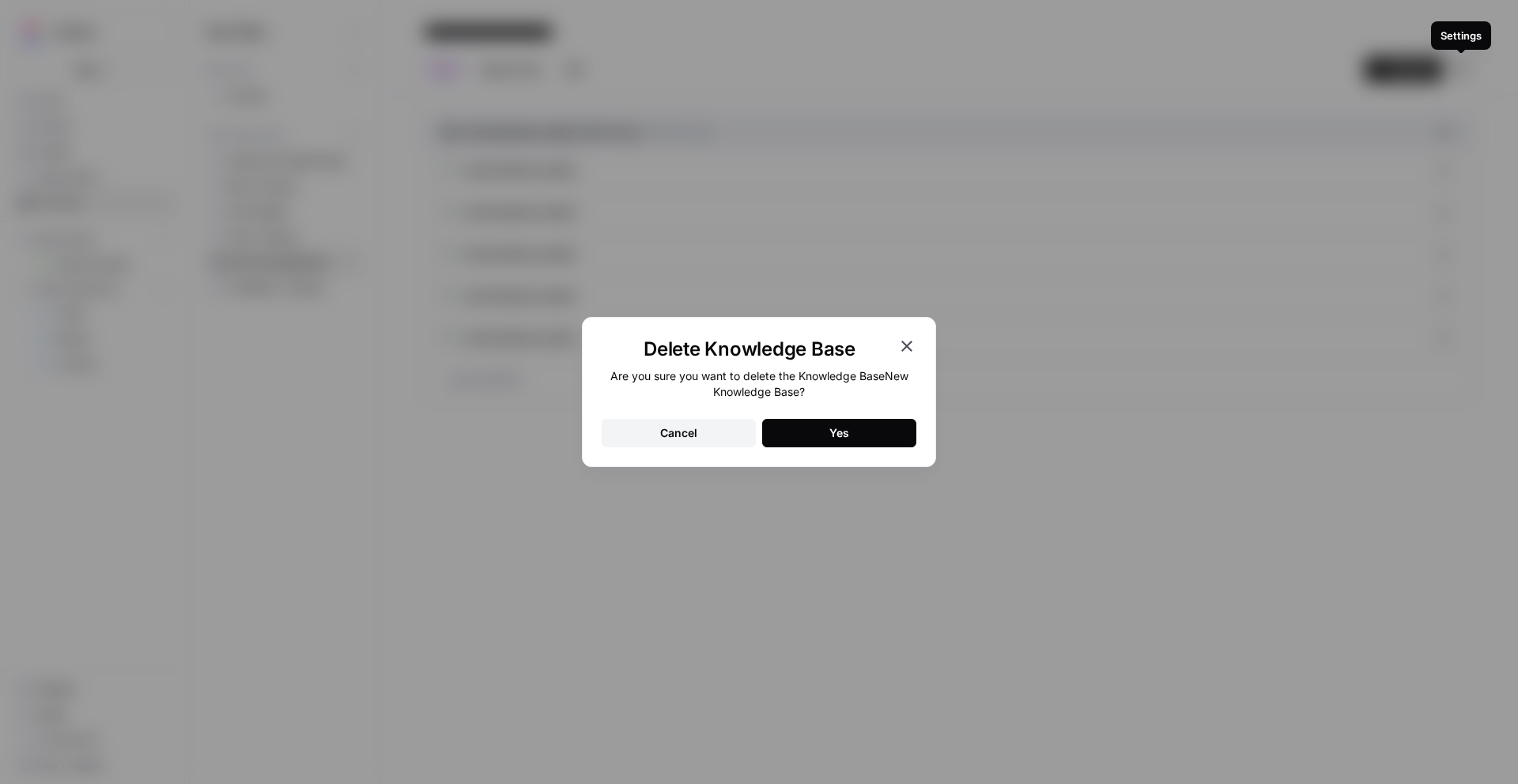
click at [880, 434] on button "Yes" at bounding box center [840, 433] width 154 height 29
